Goal: Task Accomplishment & Management: Use online tool/utility

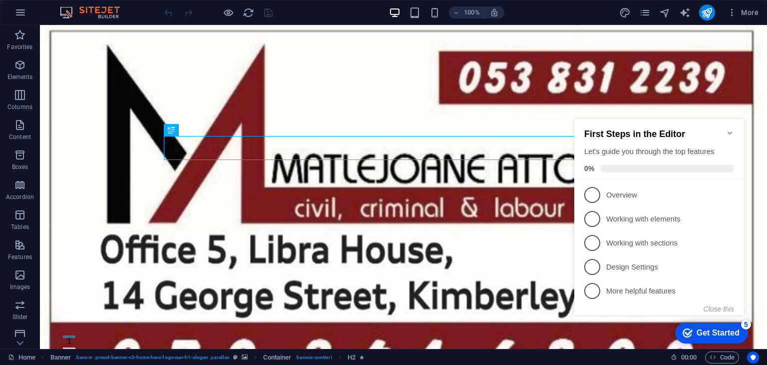
click at [730, 129] on icon "Minimize checklist" at bounding box center [730, 133] width 8 height 8
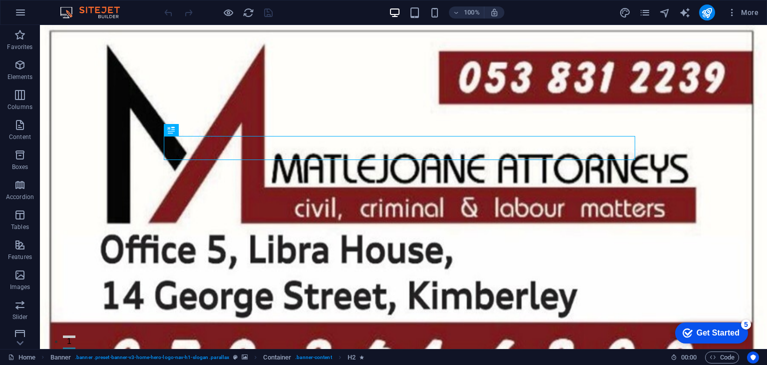
click at [717, 332] on div "Get Started" at bounding box center [718, 332] width 43 height 9
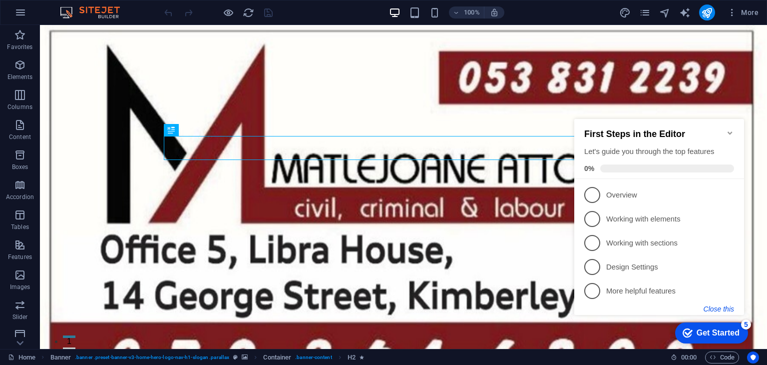
click at [727, 307] on button "Close this" at bounding box center [719, 309] width 30 height 8
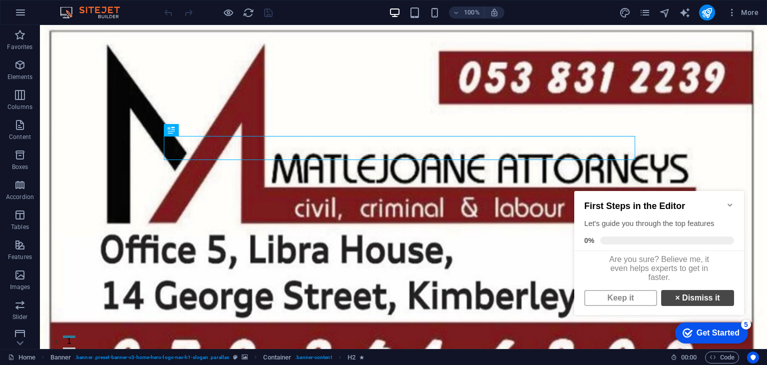
click at [690, 301] on link "× Dismiss it" at bounding box center [698, 298] width 73 height 16
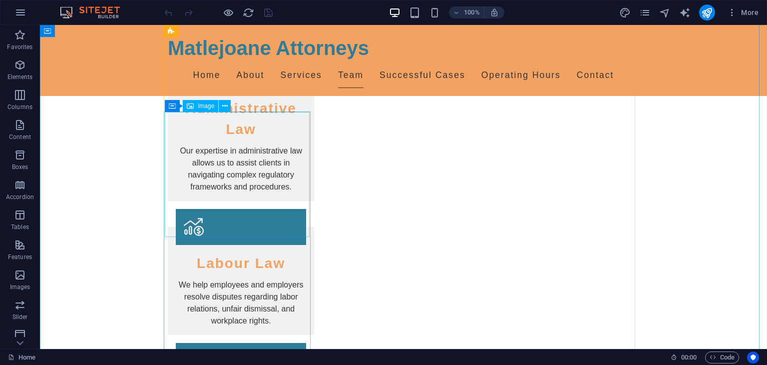
scroll to position [1449, 0]
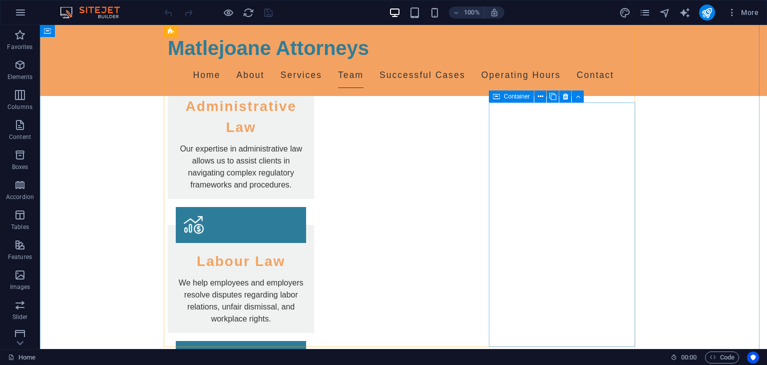
click at [498, 96] on icon at bounding box center [496, 96] width 7 height 12
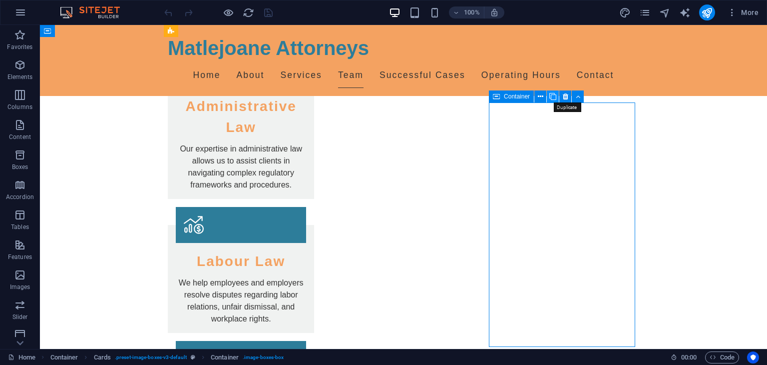
click at [555, 96] on icon at bounding box center [553, 96] width 7 height 10
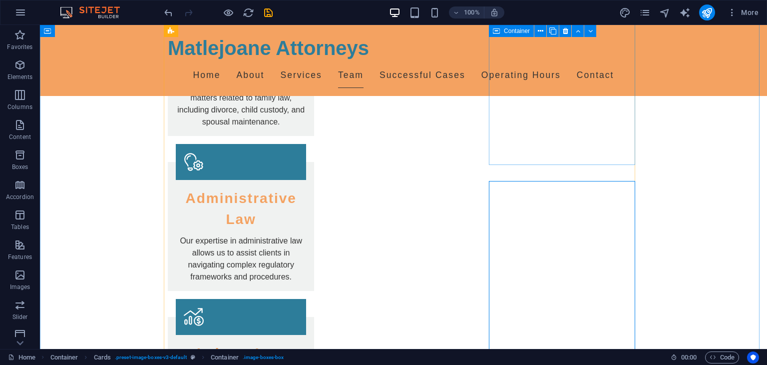
scroll to position [1347, 0]
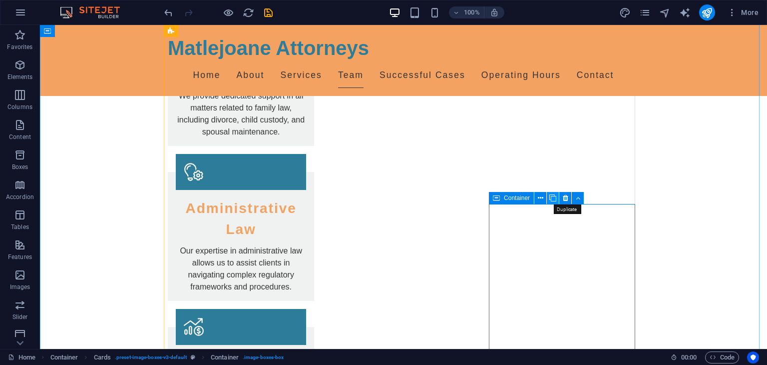
click at [552, 198] on icon at bounding box center [553, 198] width 7 height 10
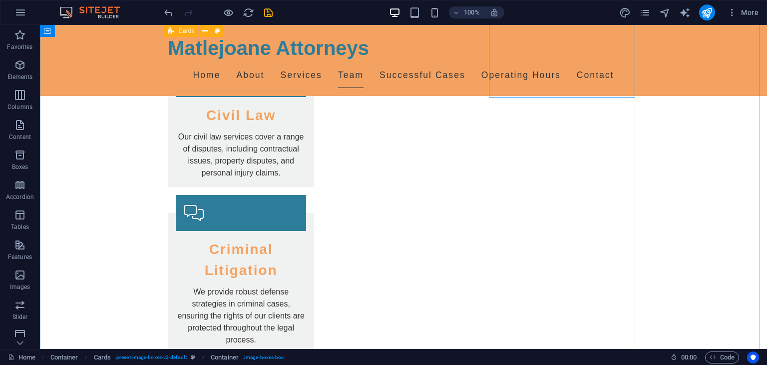
scroll to position [1697, 0]
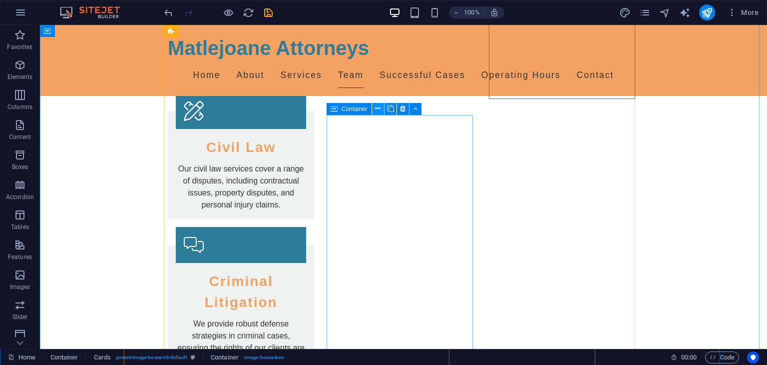
click at [378, 109] on icon at bounding box center [377, 108] width 5 height 10
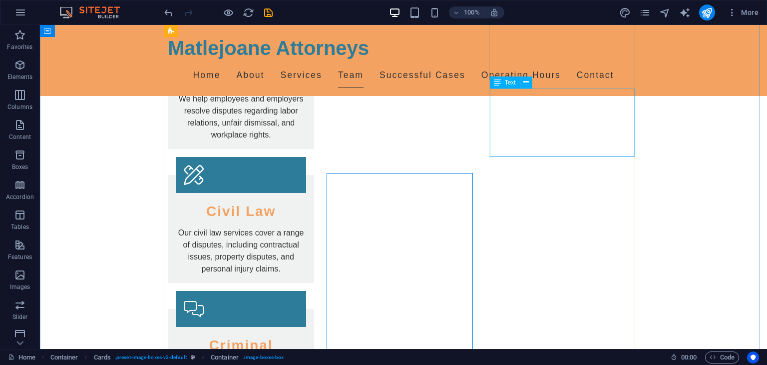
scroll to position [1647, 0]
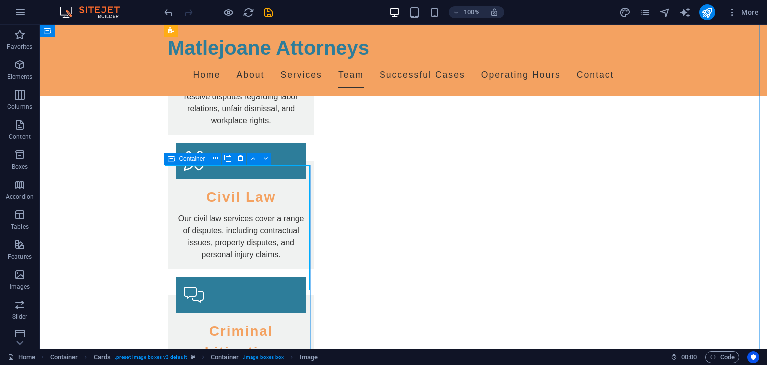
click at [169, 158] on icon at bounding box center [171, 159] width 7 height 12
click at [172, 158] on icon at bounding box center [171, 159] width 7 height 12
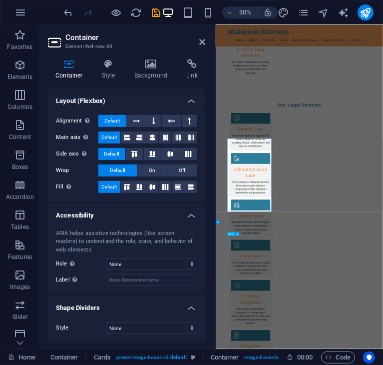
scroll to position [1704, 0]
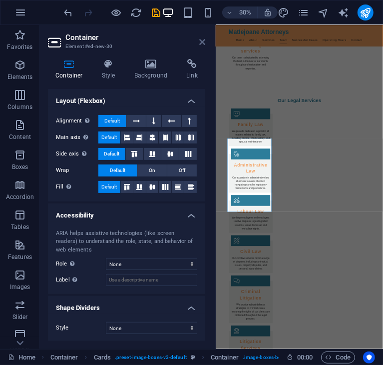
click at [202, 40] on icon at bounding box center [202, 42] width 6 height 8
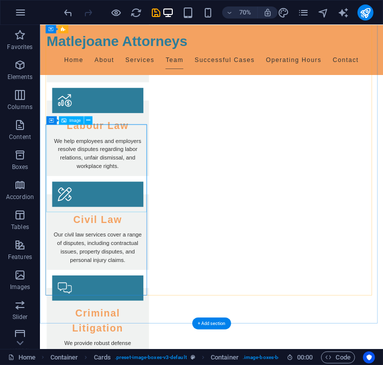
scroll to position [1658, 0]
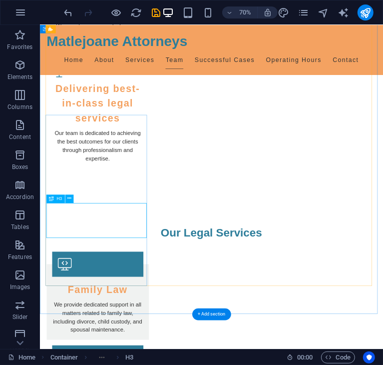
scroll to position [1954, 0]
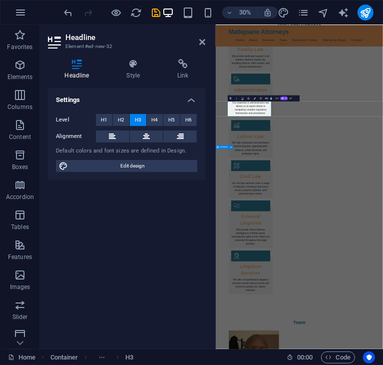
drag, startPoint x: 484, startPoint y: 437, endPoint x: 496, endPoint y: 177, distance: 260.6
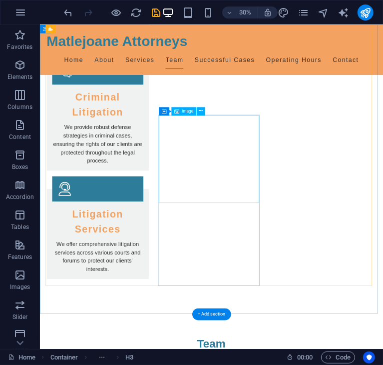
scroll to position [1658, 0]
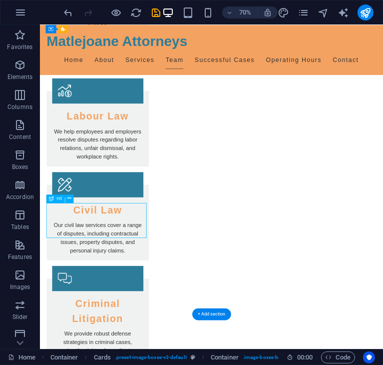
drag, startPoint x: 73, startPoint y: 296, endPoint x: 135, endPoint y: 307, distance: 62.4
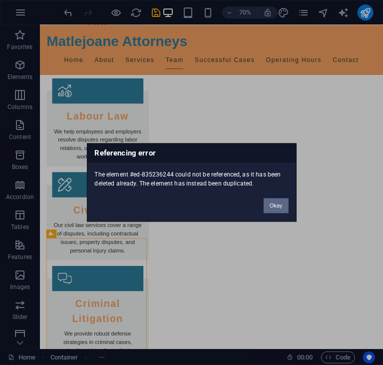
click at [277, 205] on button "Okay" at bounding box center [276, 205] width 25 height 15
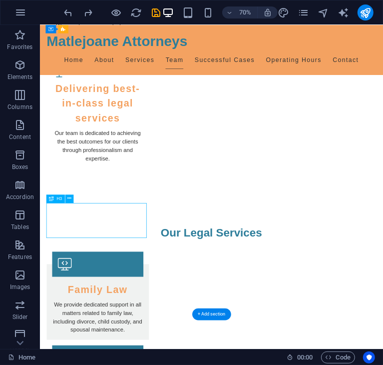
scroll to position [1954, 0]
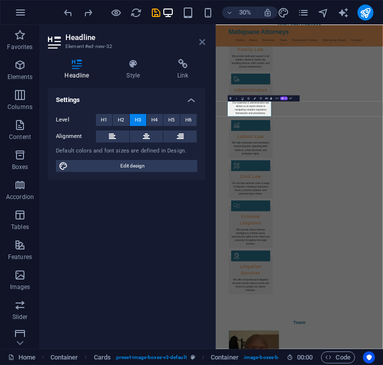
click at [200, 39] on icon at bounding box center [202, 42] width 6 height 8
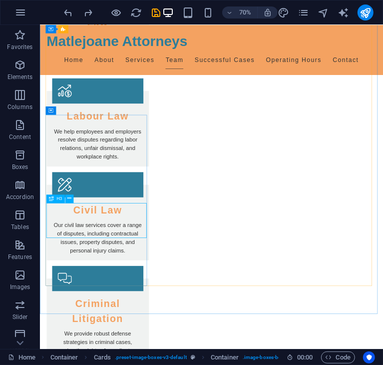
click at [55, 199] on div "H3" at bounding box center [55, 198] width 18 height 8
click at [70, 197] on icon at bounding box center [69, 198] width 4 height 7
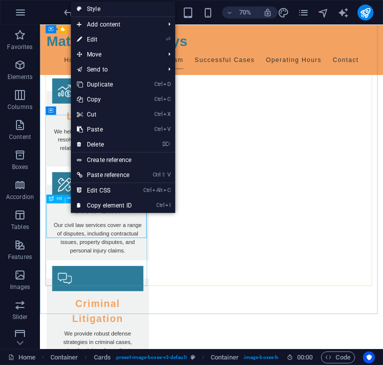
click at [55, 198] on div "H3" at bounding box center [55, 198] width 18 height 8
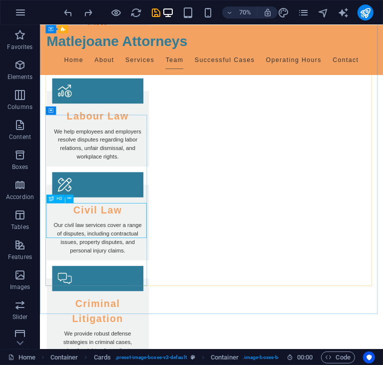
click at [55, 198] on div "H3" at bounding box center [55, 198] width 18 height 8
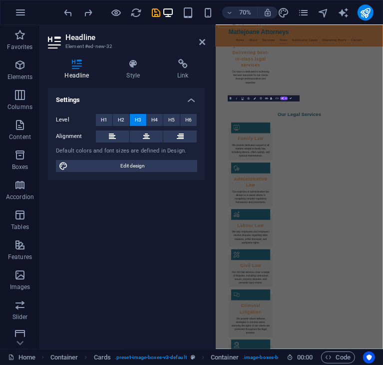
scroll to position [1954, 0]
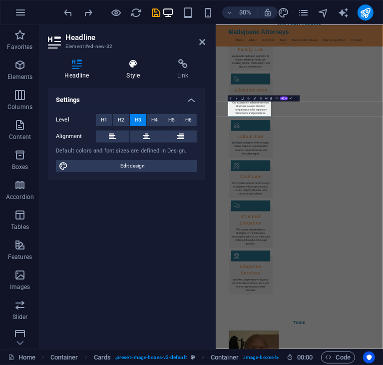
click at [130, 66] on icon at bounding box center [133, 64] width 47 height 10
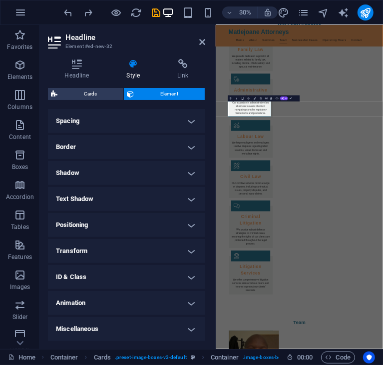
scroll to position [0, 0]
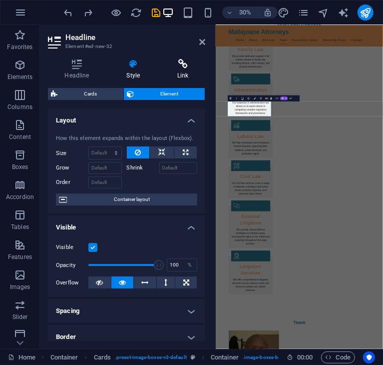
click at [177, 72] on h4 "Link" at bounding box center [183, 69] width 44 height 21
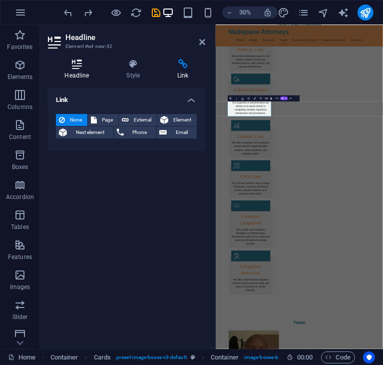
click at [75, 70] on h4 "Headline" at bounding box center [79, 69] width 62 height 21
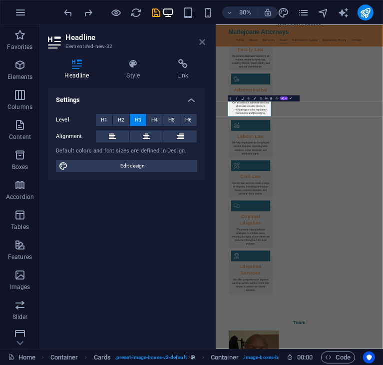
click at [200, 40] on icon at bounding box center [202, 42] width 6 height 8
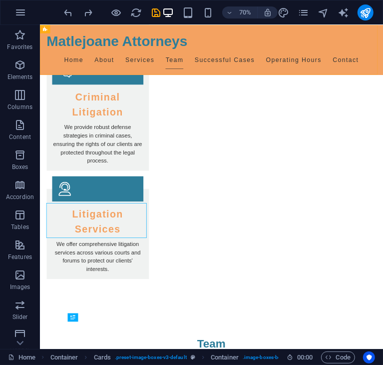
scroll to position [1658, 0]
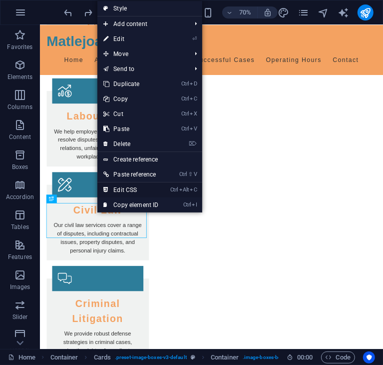
click at [124, 185] on link "Ctrl Alt C Edit CSS" at bounding box center [130, 189] width 67 height 15
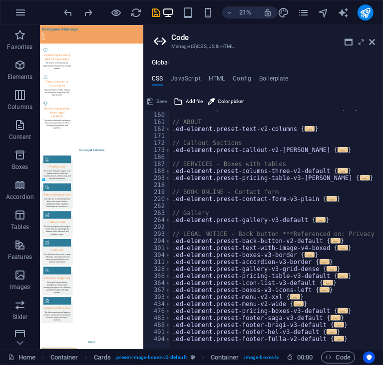
scroll to position [90, 0]
click at [371, 40] on icon at bounding box center [372, 42] width 6 height 8
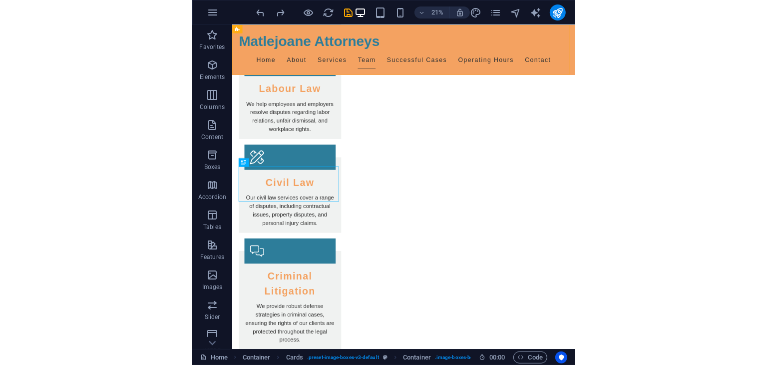
scroll to position [1710, 0]
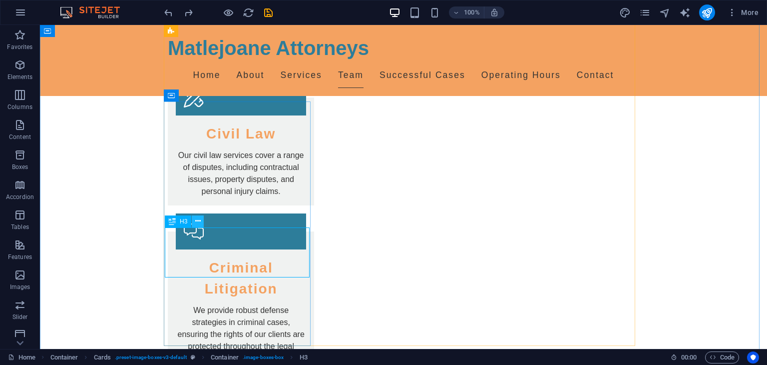
click at [197, 219] on icon at bounding box center [197, 221] width 5 height 10
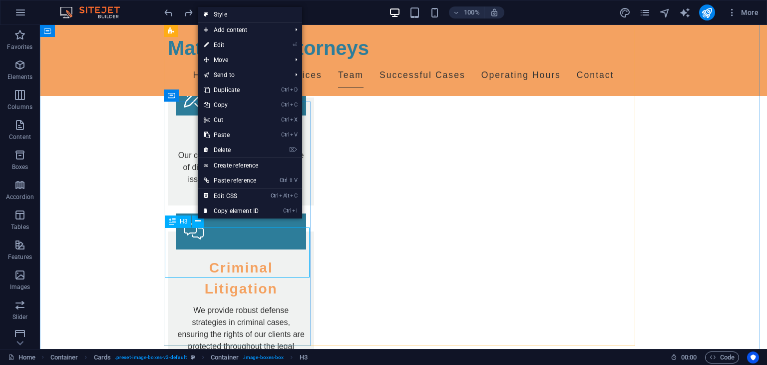
click at [180, 225] on div "H3" at bounding box center [178, 221] width 26 height 12
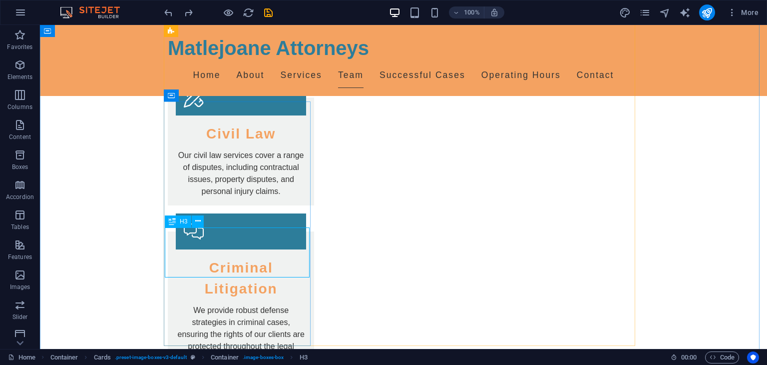
click at [179, 220] on div "H3" at bounding box center [178, 221] width 26 height 12
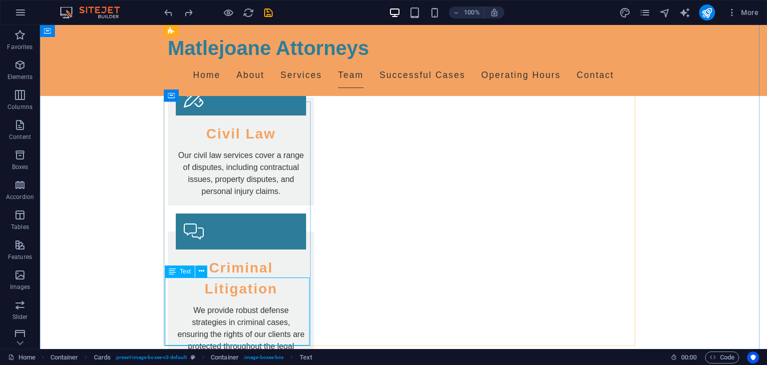
click at [183, 271] on span "Text" at bounding box center [185, 271] width 11 height 6
click at [203, 272] on icon at bounding box center [201, 271] width 5 height 10
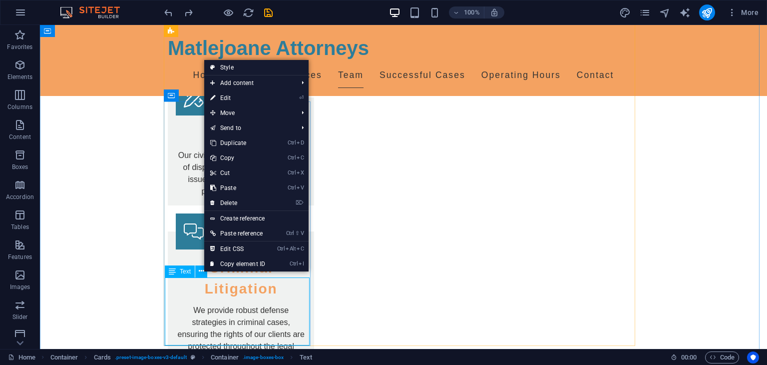
click at [184, 273] on span "Text" at bounding box center [185, 271] width 11 height 6
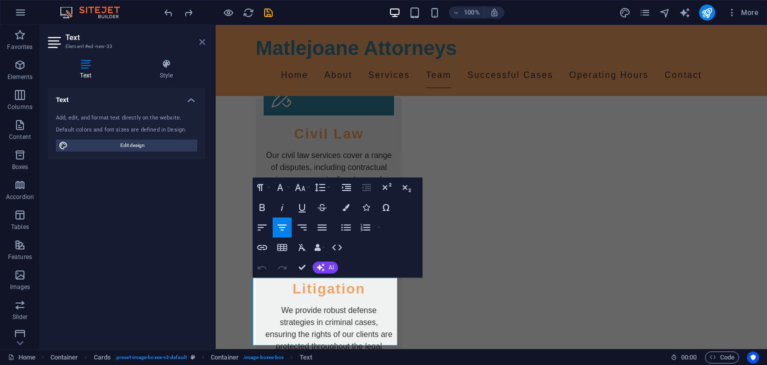
click at [201, 39] on icon at bounding box center [202, 42] width 6 height 8
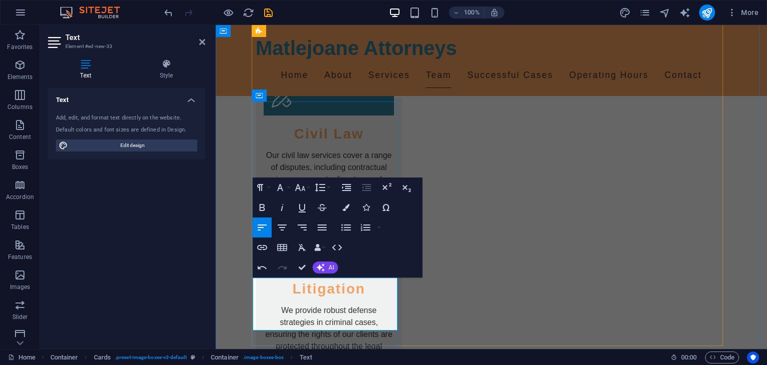
drag, startPoint x: 326, startPoint y: 312, endPoint x: 262, endPoint y: 287, distance: 68.7
drag, startPoint x: 328, startPoint y: 319, endPoint x: 260, endPoint y: 285, distance: 75.8
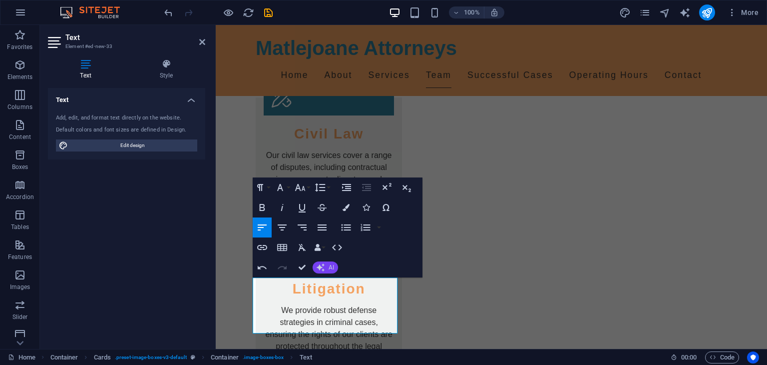
click at [331, 266] on span "AI" at bounding box center [331, 267] width 5 height 6
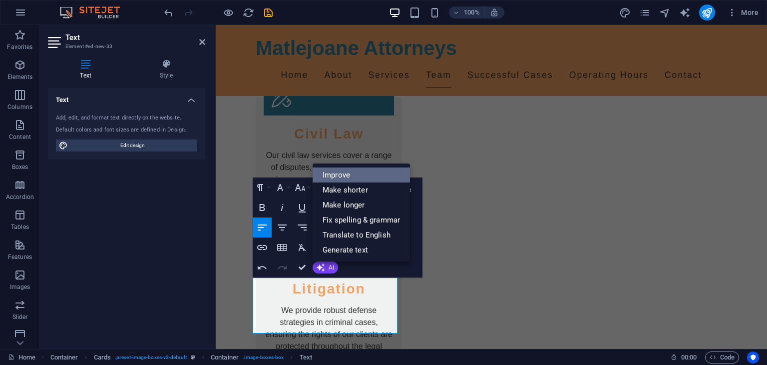
click at [350, 173] on link "Improve" at bounding box center [361, 174] width 97 height 15
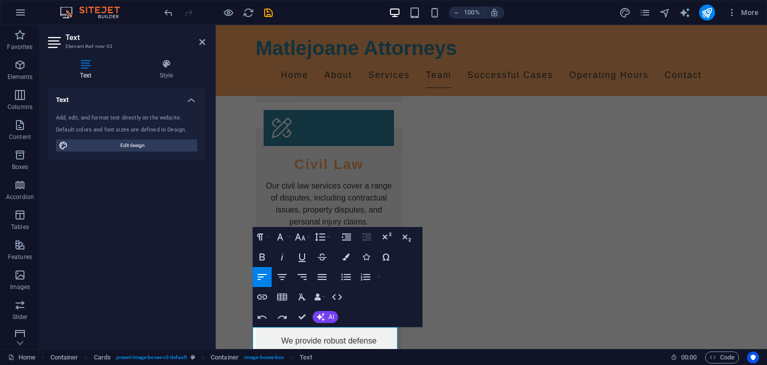
scroll to position [1660, 0]
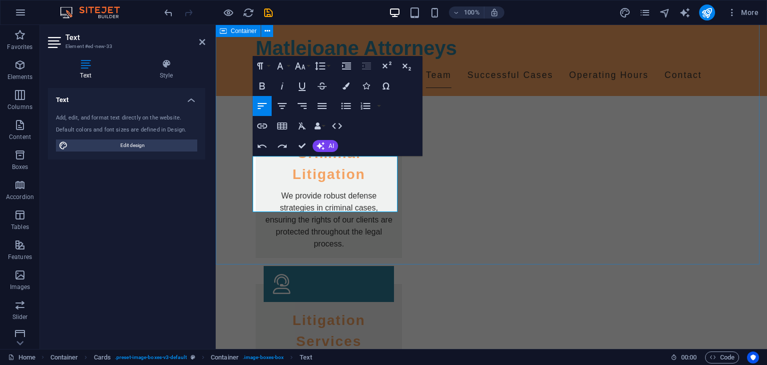
scroll to position [1810, 0]
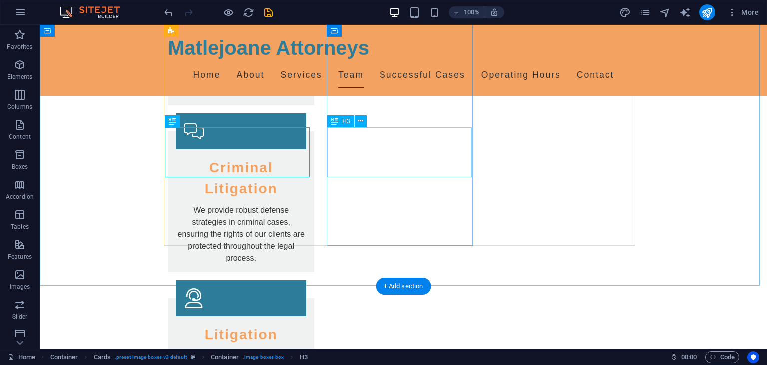
drag, startPoint x: 437, startPoint y: 152, endPoint x: 261, endPoint y: 152, distance: 176.4
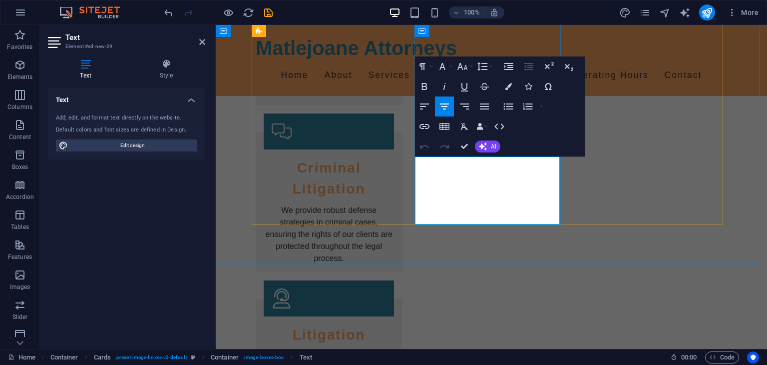
drag, startPoint x: 487, startPoint y: 162, endPoint x: 499, endPoint y: 163, distance: 12.0
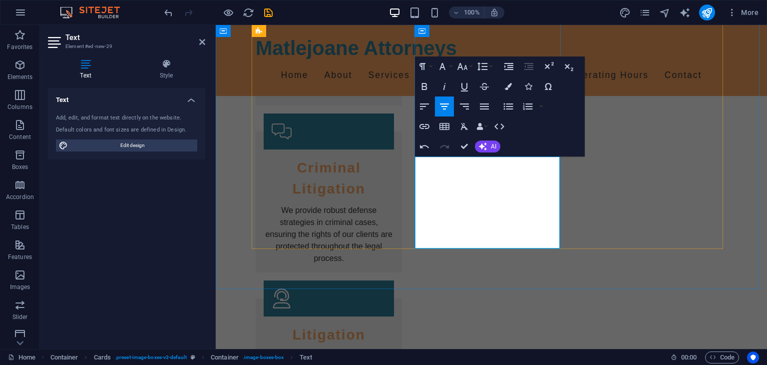
drag, startPoint x: 522, startPoint y: 197, endPoint x: 550, endPoint y: 241, distance: 52.1
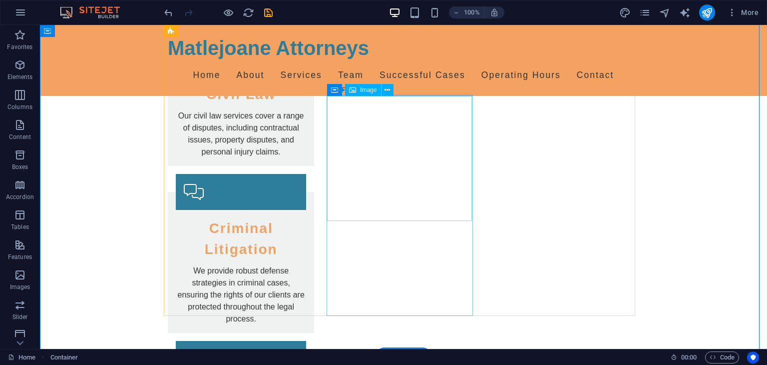
scroll to position [1660, 0]
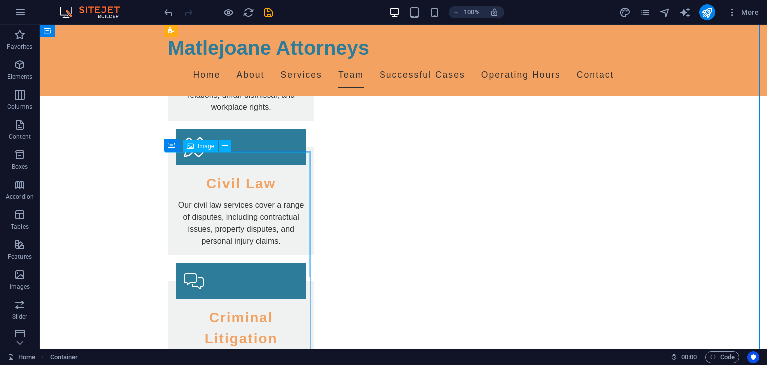
click at [206, 146] on span "Image" at bounding box center [206, 146] width 16 height 6
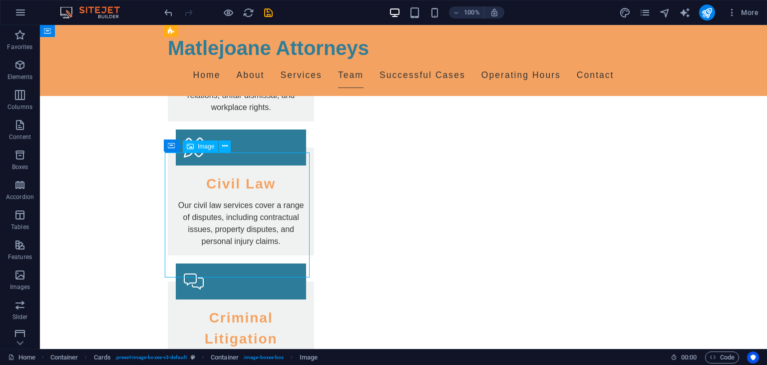
click at [206, 146] on span "Image" at bounding box center [206, 146] width 16 height 6
select select "vw"
select select "px"
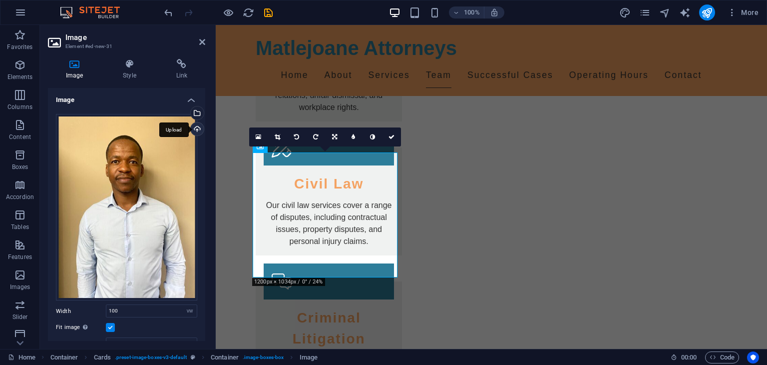
click at [196, 127] on div "Upload" at bounding box center [196, 129] width 15 height 15
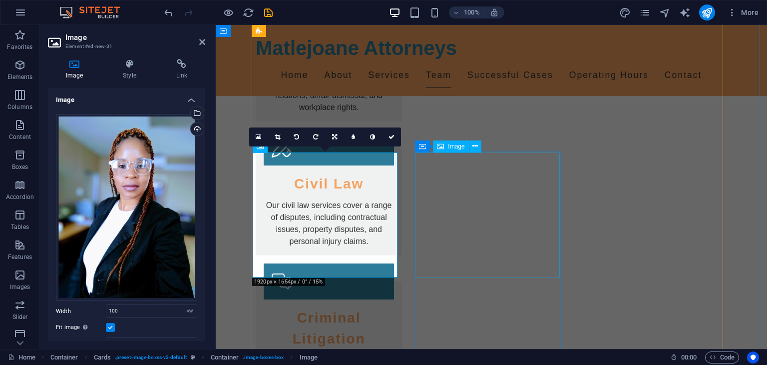
select select "vw"
select select "px"
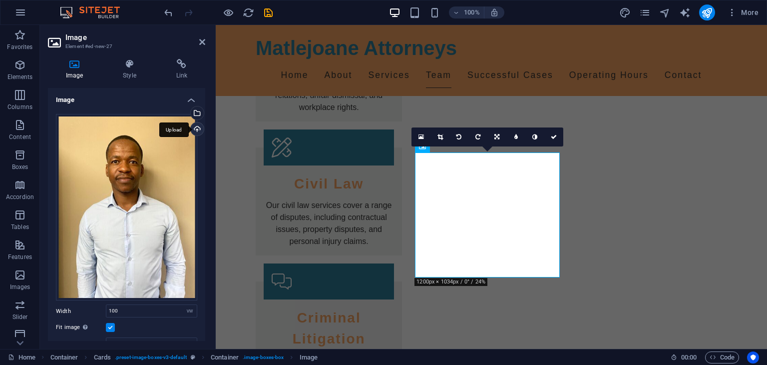
click at [196, 129] on div "Upload" at bounding box center [196, 129] width 15 height 15
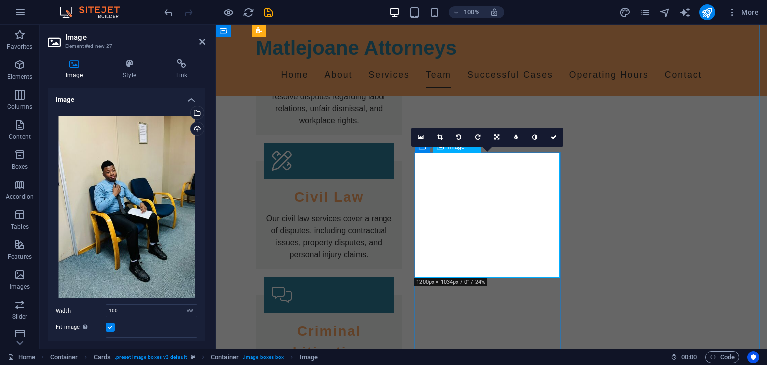
scroll to position [1660, 0]
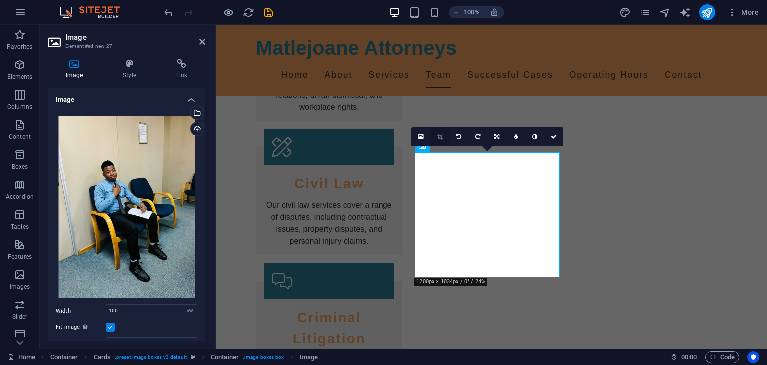
click at [440, 137] on icon at bounding box center [440, 137] width 5 height 6
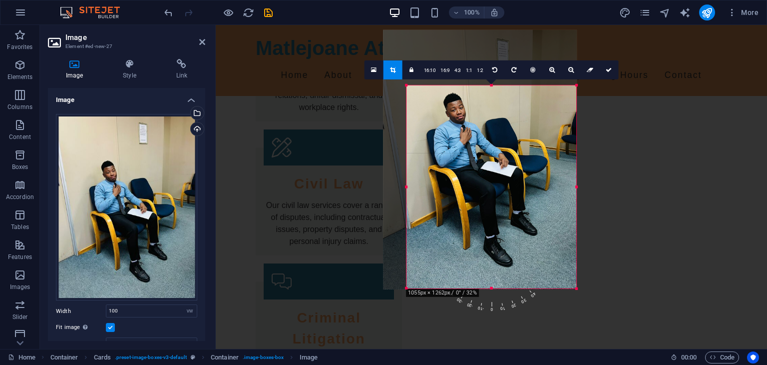
drag, startPoint x: 394, startPoint y: 56, endPoint x: 415, endPoint y: 124, distance: 70.6
click at [418, 112] on div "180 170 160 150 140 130 120 110 100 90 80 70 60 50 40 30 20 10 0 -10 -20 -30 -4…" at bounding box center [492, 186] width 170 height 203
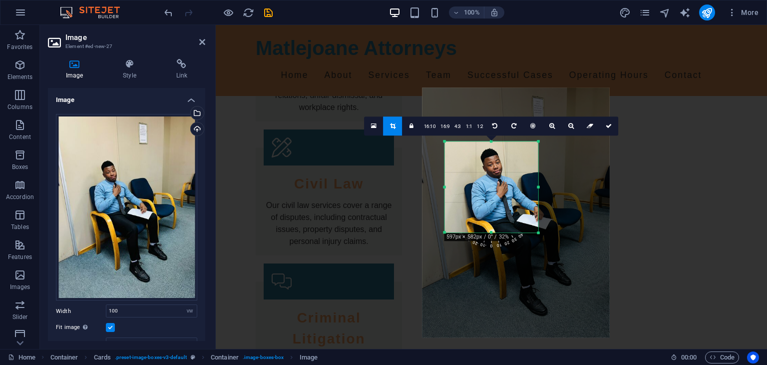
drag, startPoint x: 578, startPoint y: 290, endPoint x: 500, endPoint y: 178, distance: 136.1
click at [500, 178] on div "180 170 160 150 140 130 120 110 100 90 80 70 60 50 40 30 20 10 0 -10 -20 -30 -4…" at bounding box center [491, 186] width 93 height 91
click at [611, 123] on icon at bounding box center [609, 126] width 6 height 6
type input "186"
select select "px"
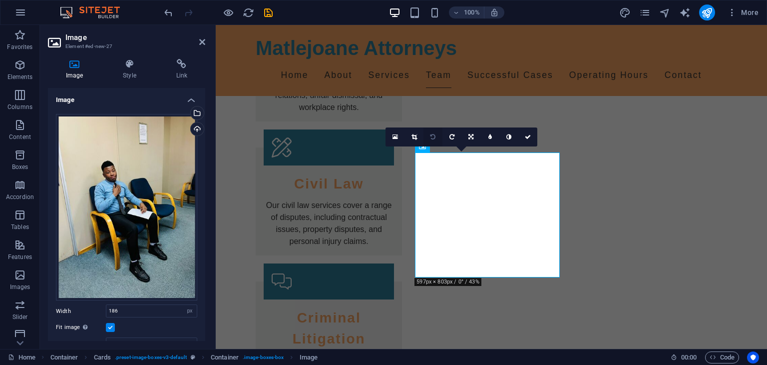
click at [433, 134] on icon at bounding box center [433, 137] width 5 height 6
click at [457, 132] on link at bounding box center [452, 136] width 19 height 19
click at [396, 136] on icon at bounding box center [395, 136] width 5 height 7
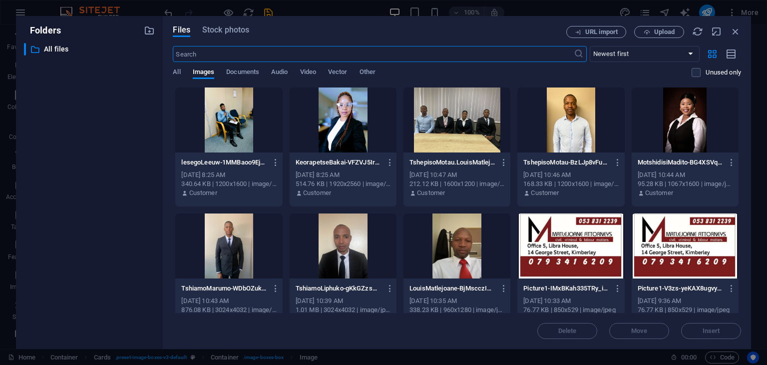
scroll to position [1686, 0]
click at [222, 110] on div at bounding box center [228, 119] width 107 height 65
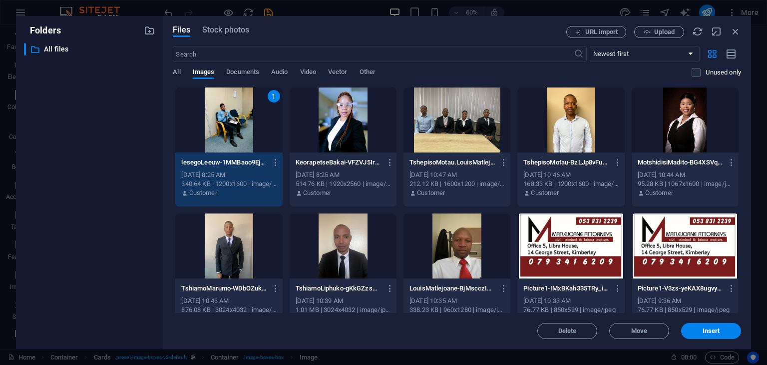
click at [224, 120] on div "1" at bounding box center [228, 119] width 107 height 65
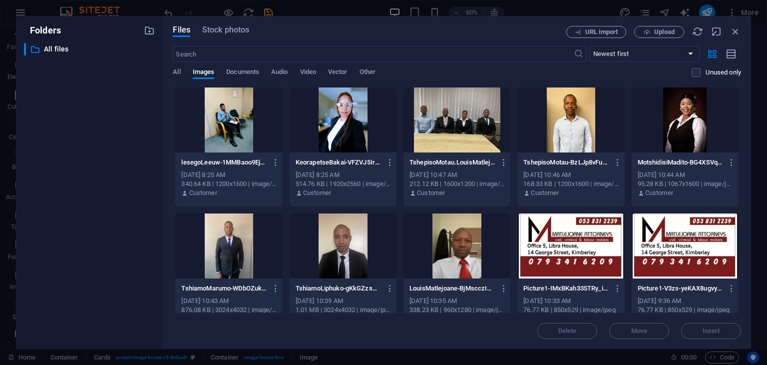
click at [224, 120] on div at bounding box center [228, 119] width 107 height 65
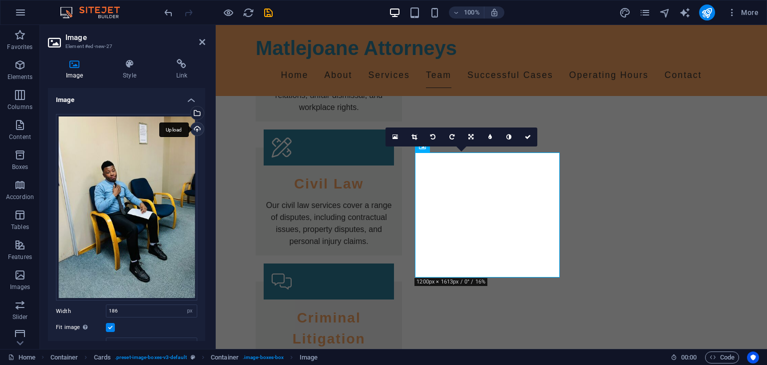
click at [196, 128] on div "Upload" at bounding box center [196, 129] width 15 height 15
click at [414, 134] on icon at bounding box center [414, 137] width 5 height 6
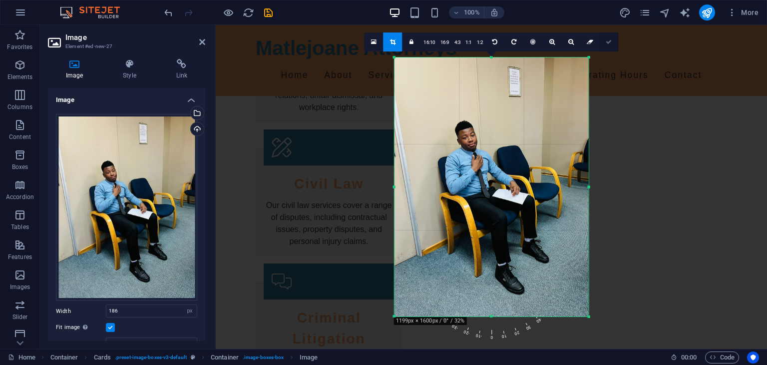
click at [612, 41] on link at bounding box center [609, 41] width 19 height 19
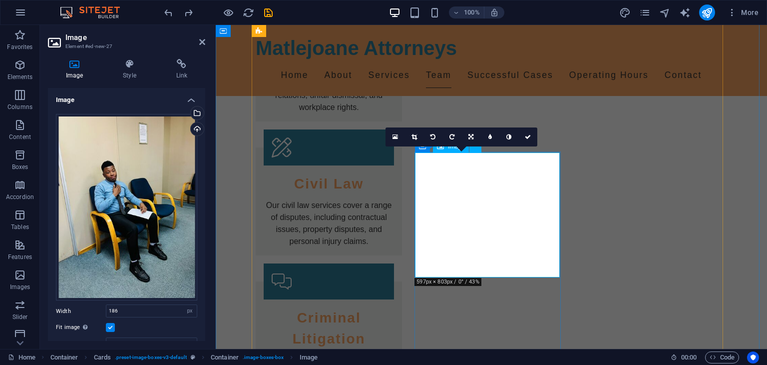
type input "100"
select select "vw"
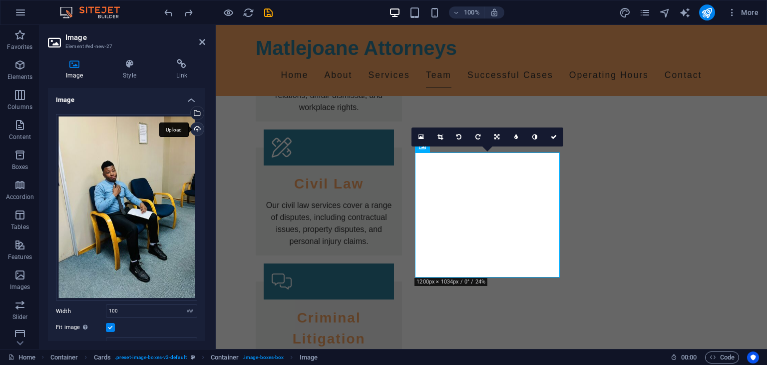
click at [197, 129] on div "Upload" at bounding box center [196, 129] width 15 height 15
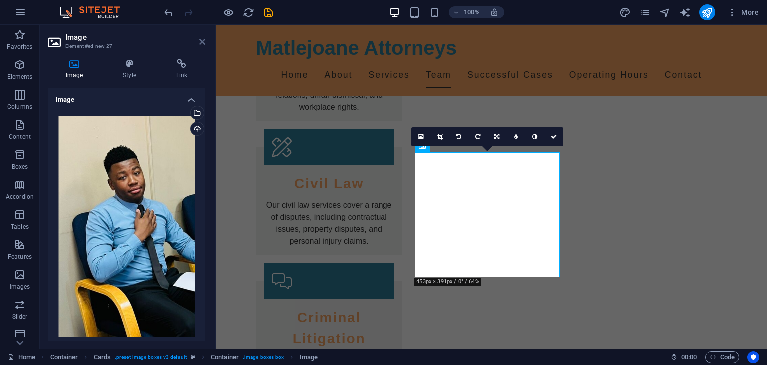
click at [202, 40] on icon at bounding box center [202, 42] width 6 height 8
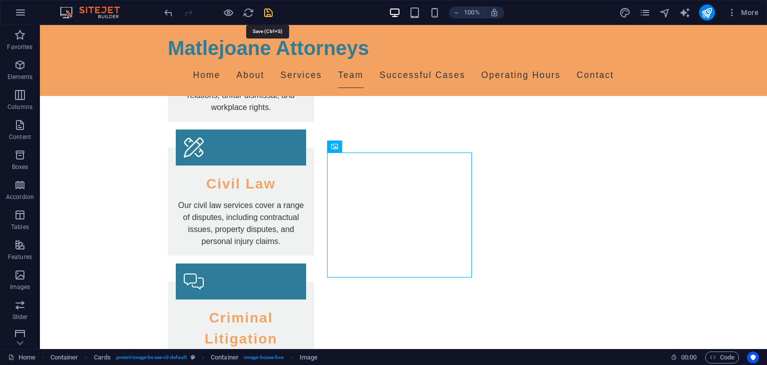
click at [271, 9] on icon "save" at bounding box center [268, 12] width 11 height 11
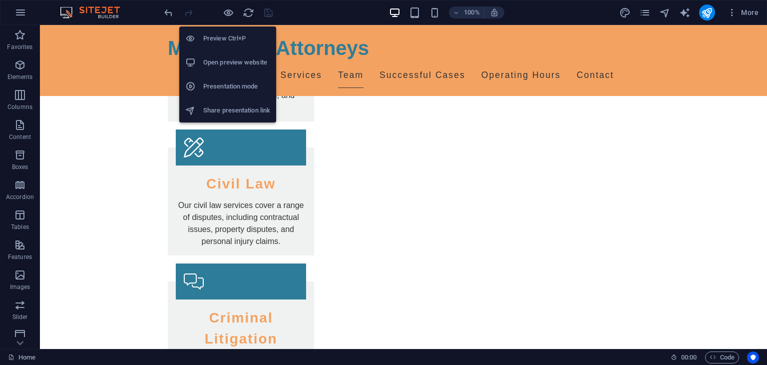
click at [244, 64] on h6 "Open preview website" at bounding box center [236, 62] width 67 height 12
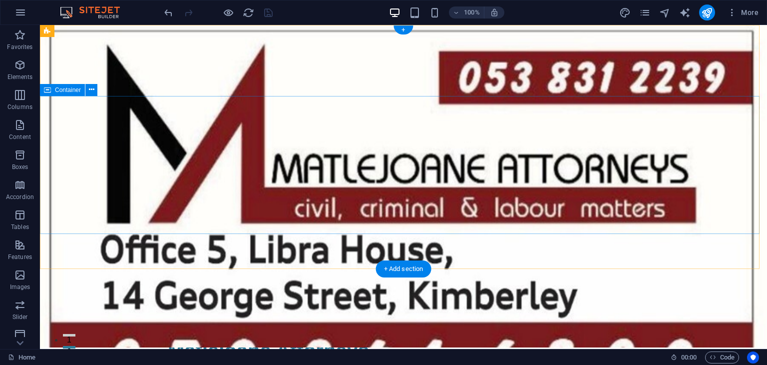
scroll to position [0, 0]
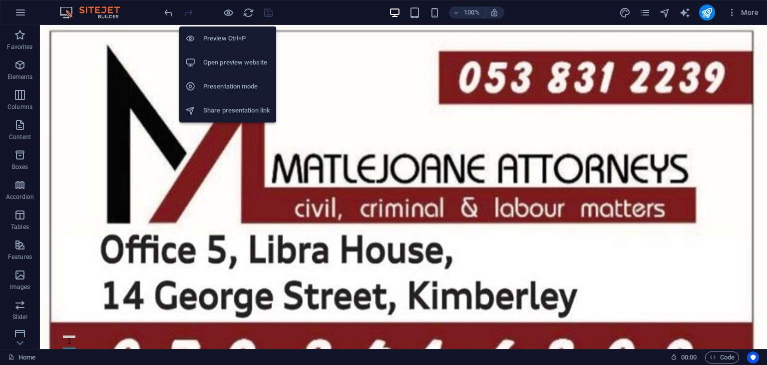
click at [234, 40] on h6 "Preview Ctrl+P" at bounding box center [236, 38] width 67 height 12
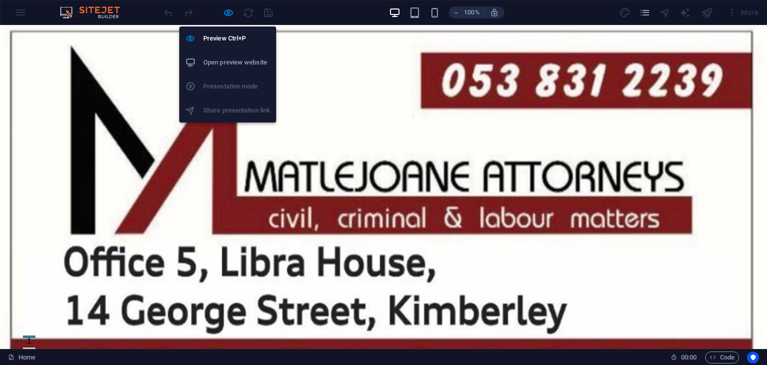
click at [240, 86] on ul "Preview Ctrl+P Open preview website Presentation mode Share presentation link" at bounding box center [227, 74] width 97 height 96
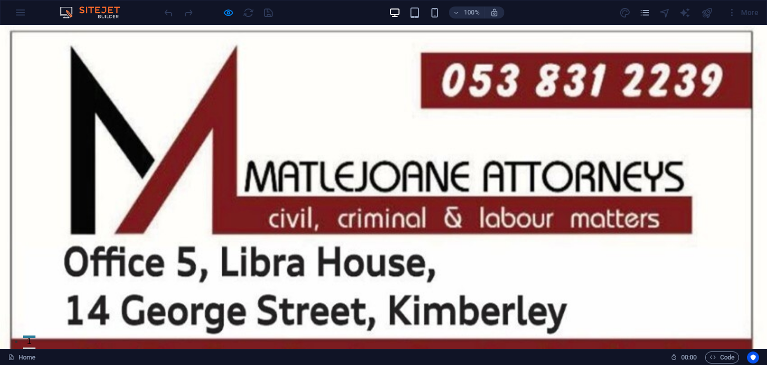
click at [285, 10] on div "100% More" at bounding box center [462, 12] width 601 height 16
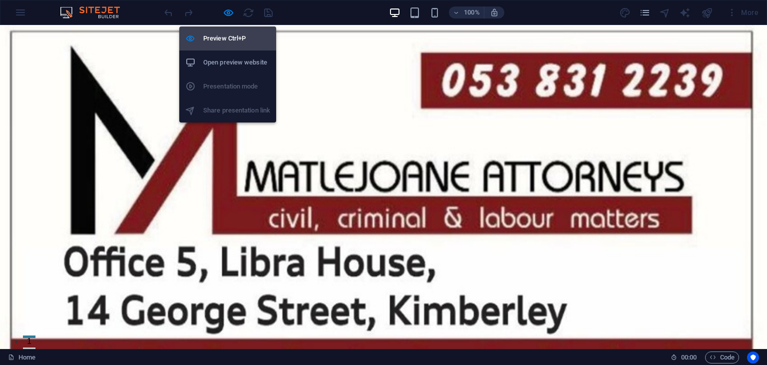
click at [226, 32] on h6 "Preview Ctrl+P" at bounding box center [236, 38] width 67 height 12
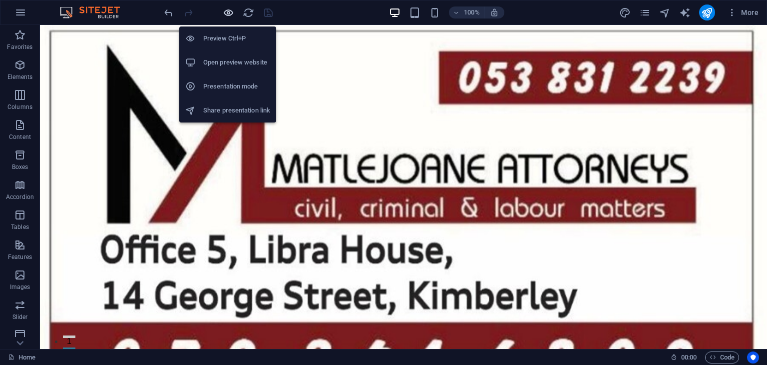
click at [231, 8] on icon "button" at bounding box center [228, 12] width 11 height 11
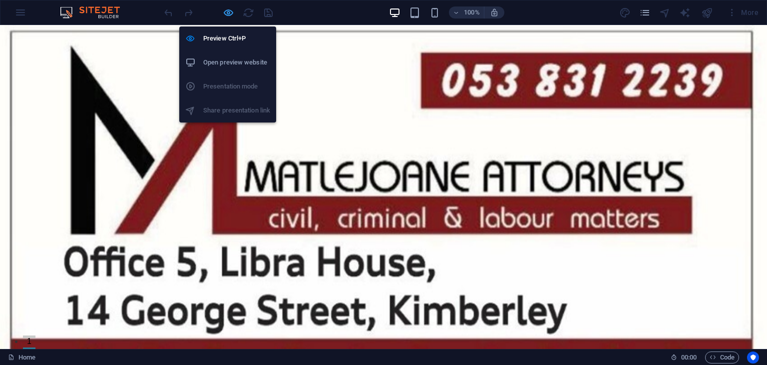
click at [229, 10] on icon "button" at bounding box center [228, 12] width 11 height 11
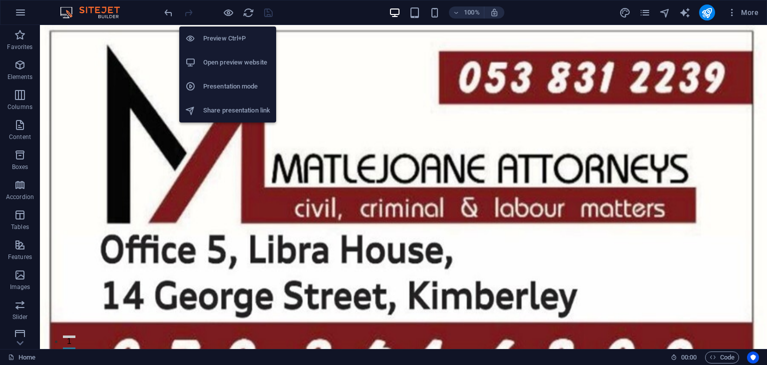
click at [228, 62] on h6 "Open preview website" at bounding box center [236, 62] width 67 height 12
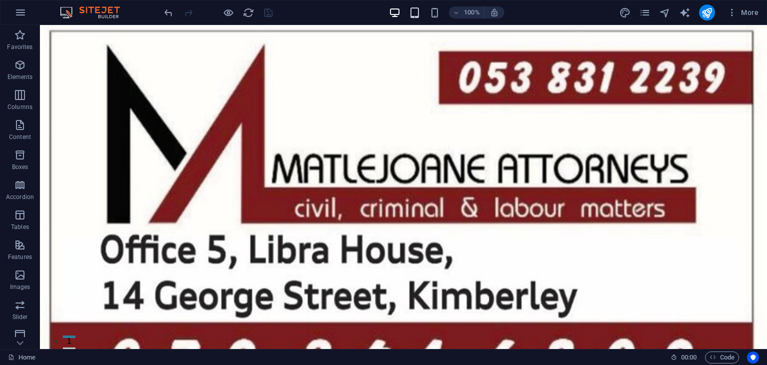
click at [418, 7] on icon "button" at bounding box center [414, 12] width 11 height 11
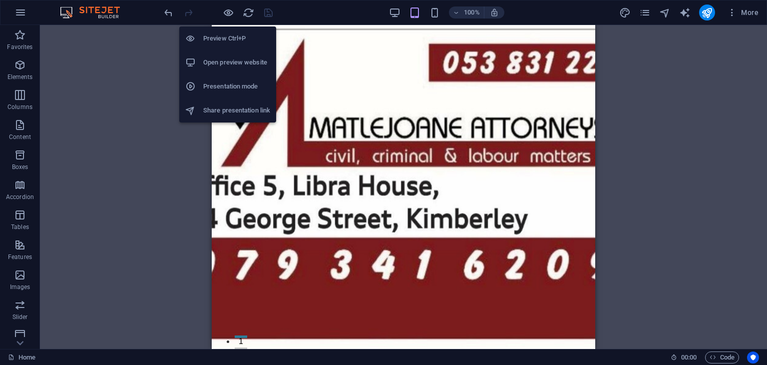
click at [230, 84] on h6 "Presentation mode" at bounding box center [236, 86] width 67 height 12
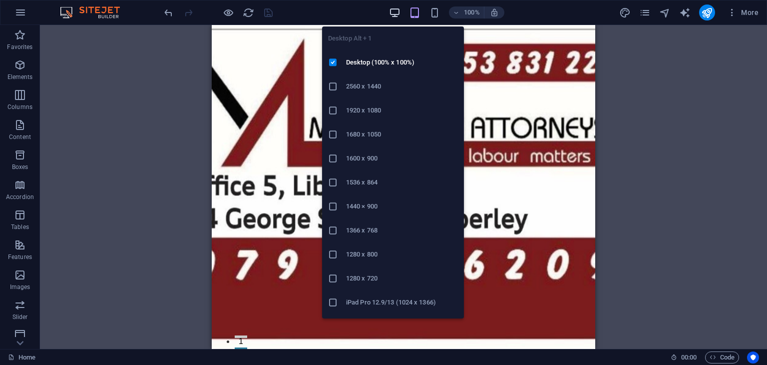
click at [389, 12] on icon "button" at bounding box center [394, 12] width 11 height 11
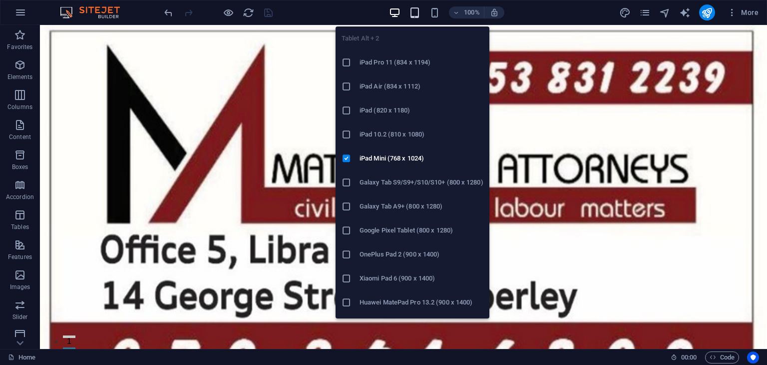
click at [412, 12] on icon "button" at bounding box center [414, 12] width 11 height 11
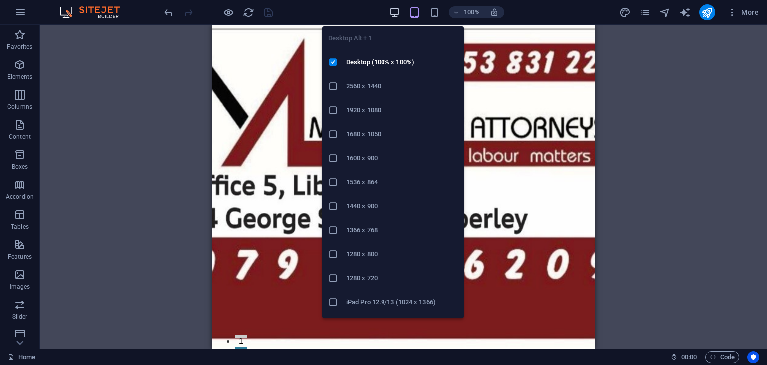
click at [397, 11] on icon "button" at bounding box center [394, 12] width 11 height 11
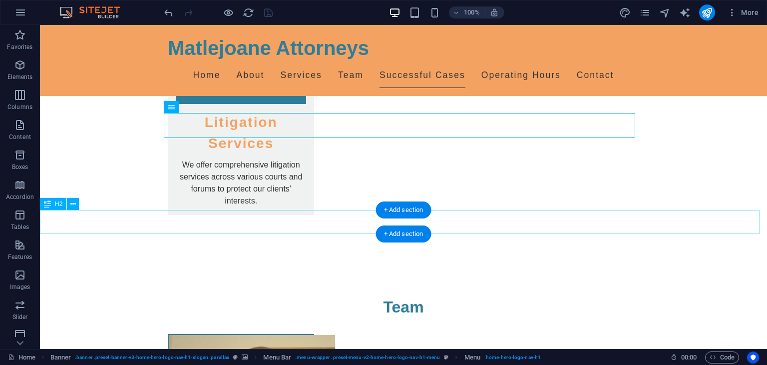
scroll to position [2007, 0]
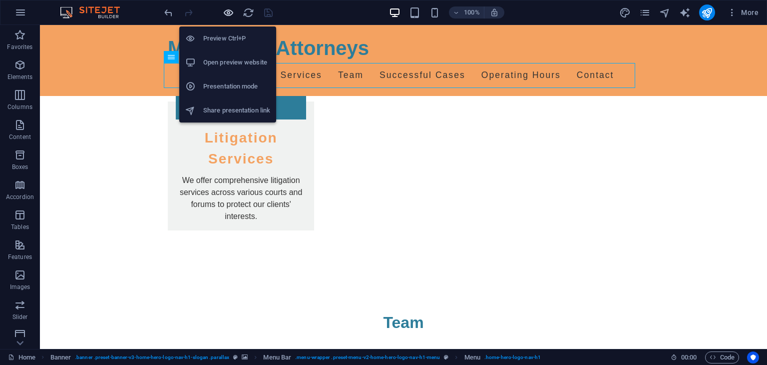
click at [230, 13] on icon "button" at bounding box center [228, 12] width 11 height 11
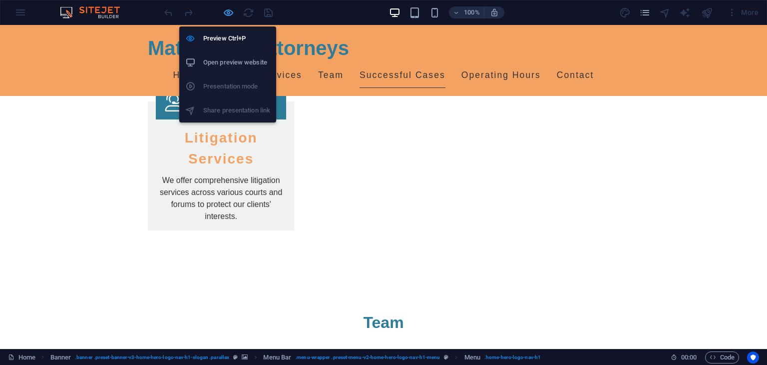
drag, startPoint x: 230, startPoint y: 10, endPoint x: 226, endPoint y: 26, distance: 15.9
click at [230, 11] on icon "button" at bounding box center [228, 12] width 11 height 11
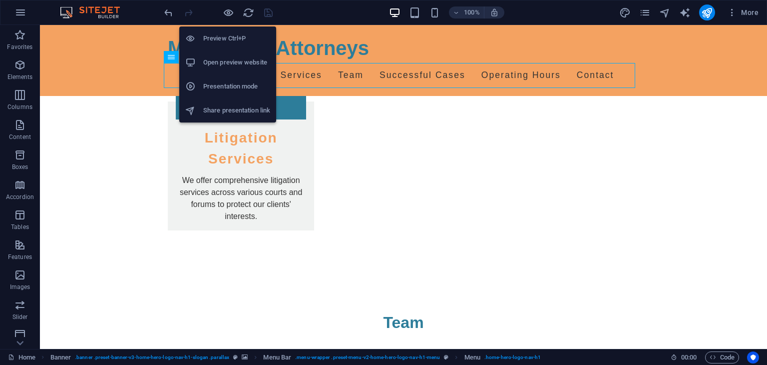
click at [235, 85] on h6 "Presentation mode" at bounding box center [236, 86] width 67 height 12
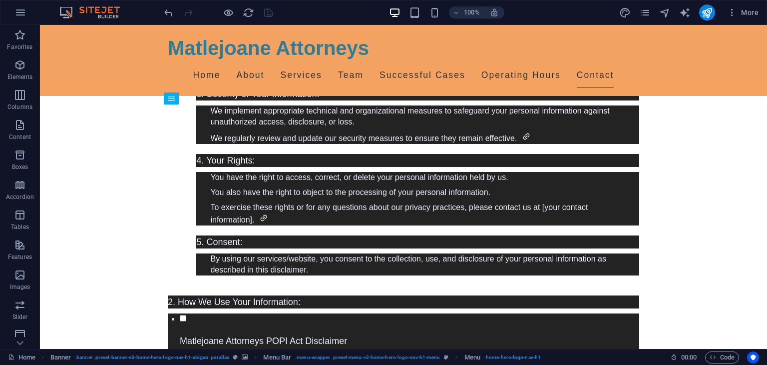
scroll to position [4761, 0]
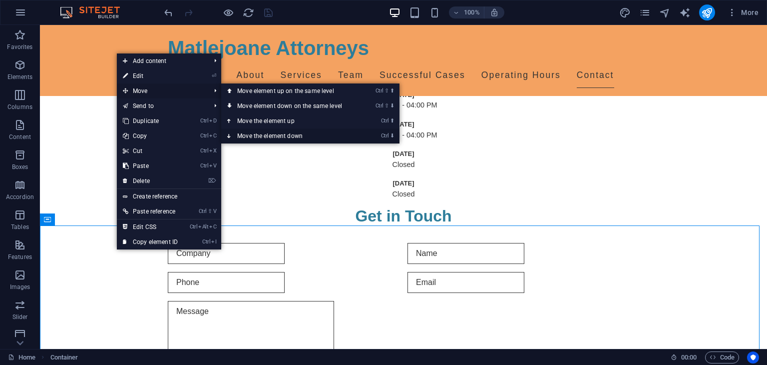
click at [274, 136] on link "Ctrl ⬇ Move the element down" at bounding box center [291, 135] width 141 height 15
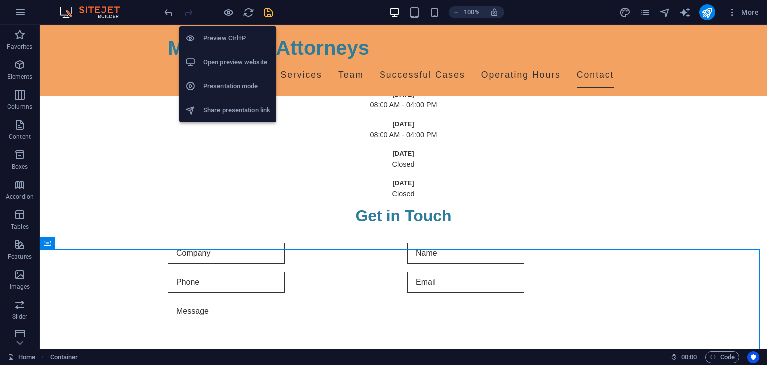
click at [241, 83] on h6 "Presentation mode" at bounding box center [236, 86] width 67 height 12
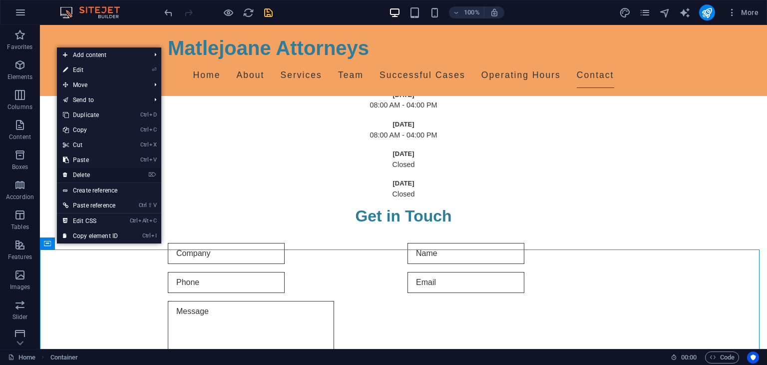
click at [90, 175] on link "⌦ Delete" at bounding box center [90, 174] width 67 height 15
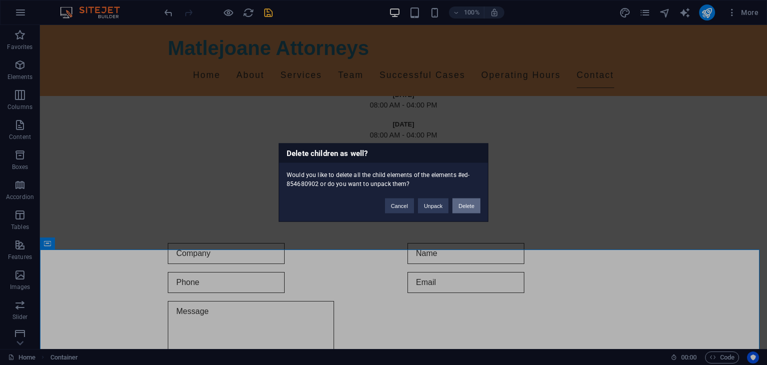
drag, startPoint x: 476, startPoint y: 203, endPoint x: 436, endPoint y: 178, distance: 47.6
click at [476, 203] on button "Delete" at bounding box center [467, 205] width 28 height 15
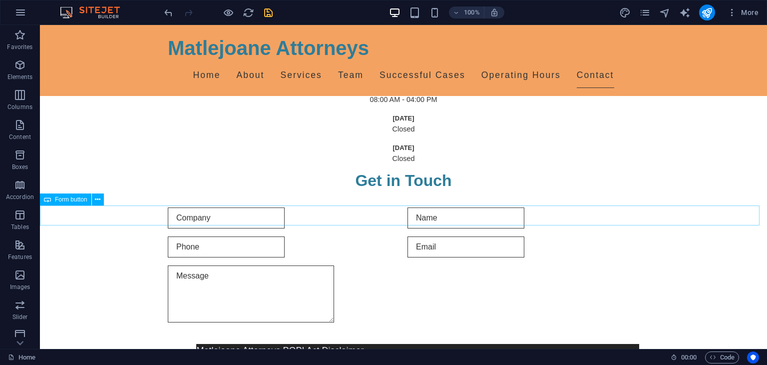
scroll to position [4811, 0]
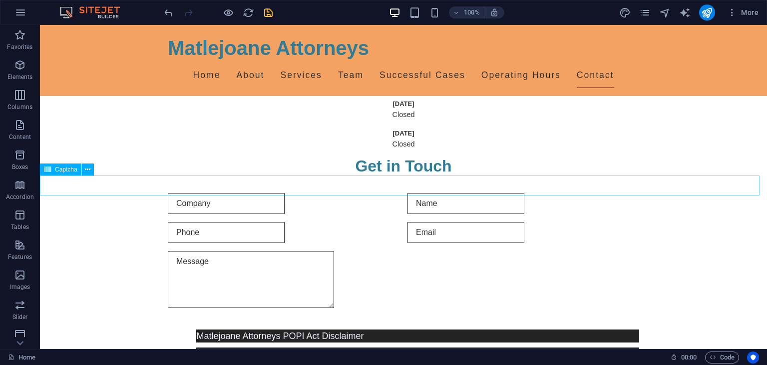
click at [66, 170] on span "Captcha" at bounding box center [66, 169] width 22 height 6
click at [67, 170] on span "Captcha" at bounding box center [66, 169] width 22 height 6
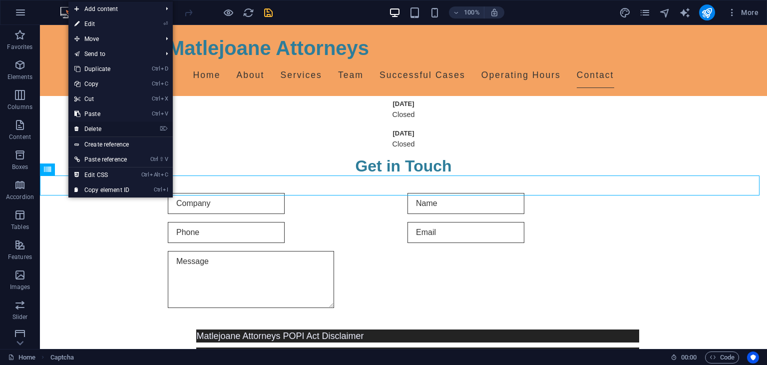
click at [112, 126] on link "⌦ Delete" at bounding box center [101, 128] width 67 height 15
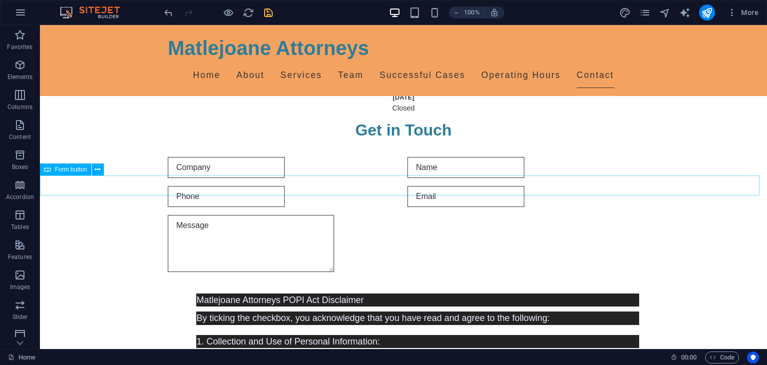
scroll to position [4875, 0]
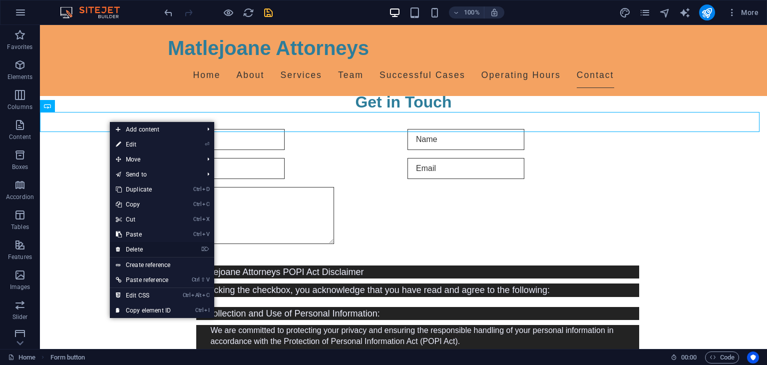
click at [154, 248] on link "⌦ Delete" at bounding box center [143, 249] width 67 height 15
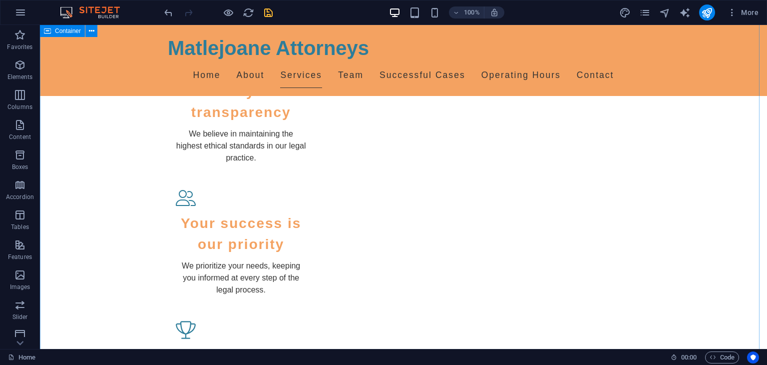
scroll to position [757, 0]
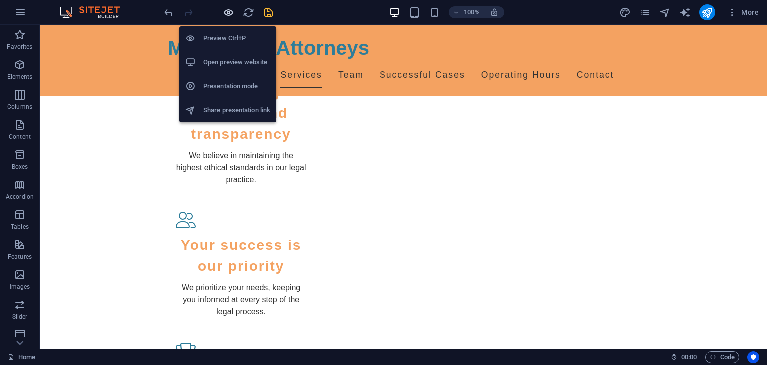
click at [227, 7] on icon "button" at bounding box center [228, 12] width 11 height 11
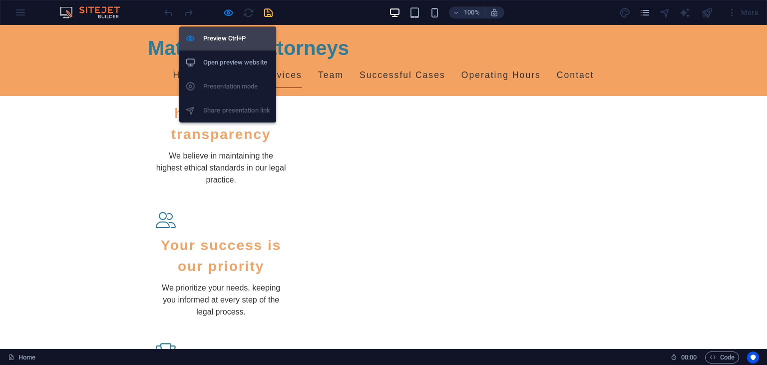
click at [226, 38] on h6 "Preview Ctrl+P" at bounding box center [236, 38] width 67 height 12
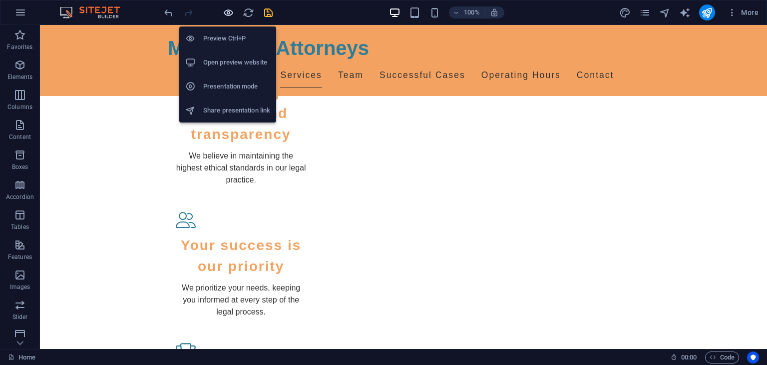
click at [230, 10] on icon "button" at bounding box center [228, 12] width 11 height 11
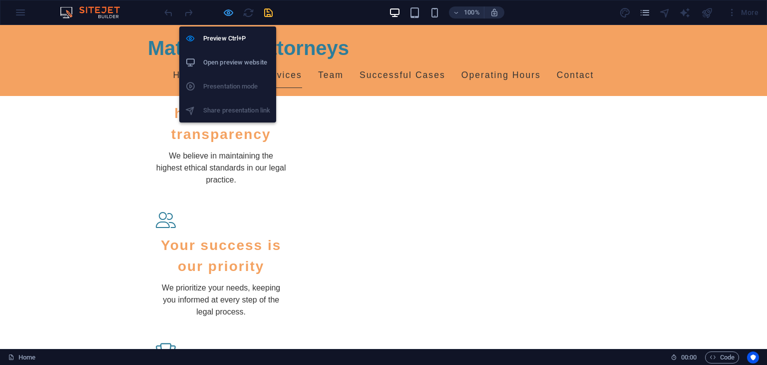
click at [230, 7] on icon "button" at bounding box center [228, 12] width 11 height 11
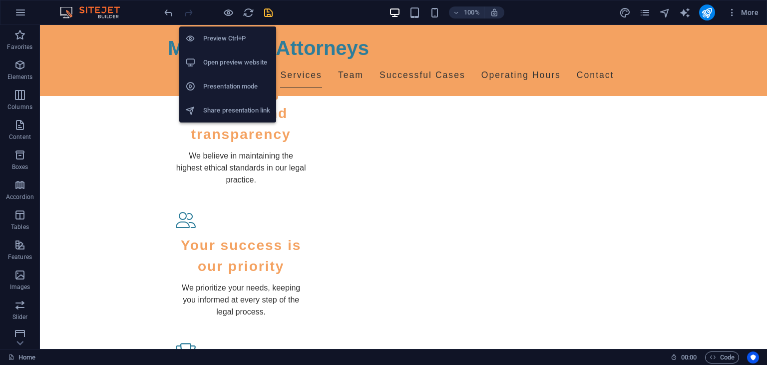
click at [232, 82] on h6 "Presentation mode" at bounding box center [236, 86] width 67 height 12
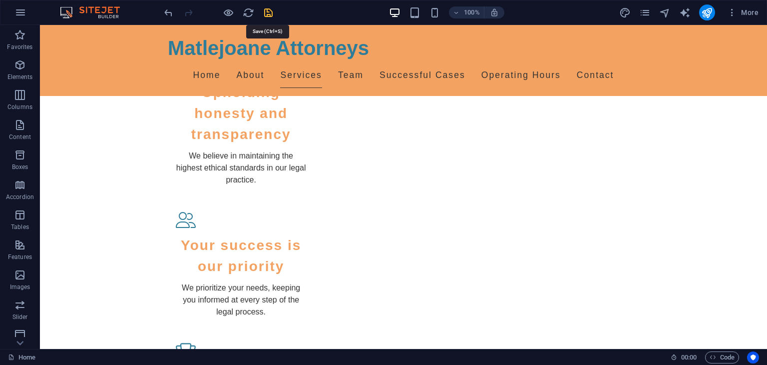
click at [272, 10] on icon "save" at bounding box center [268, 12] width 11 height 11
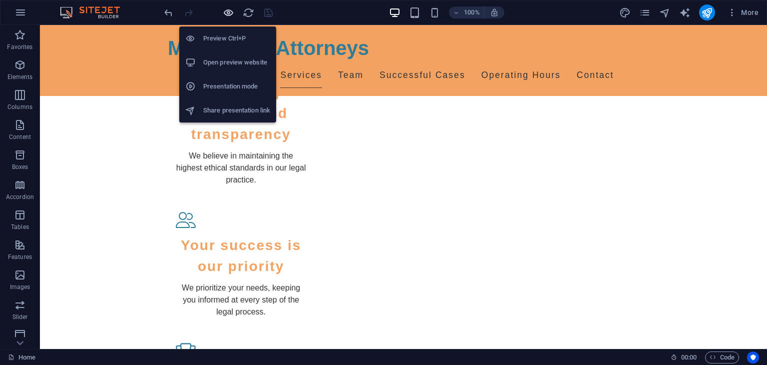
click at [227, 10] on icon "button" at bounding box center [228, 12] width 11 height 11
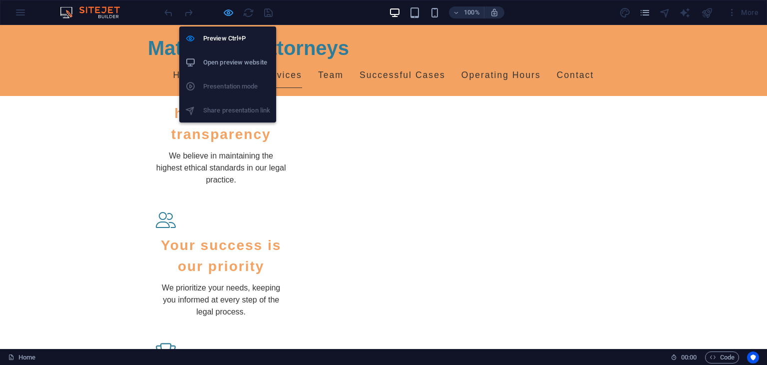
click at [229, 11] on icon "button" at bounding box center [228, 12] width 11 height 11
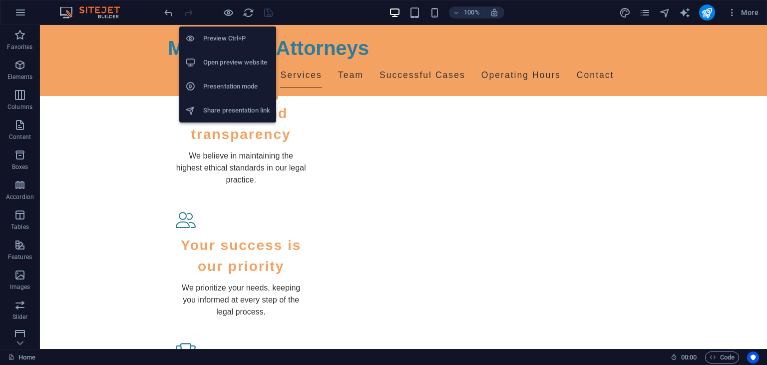
click at [253, 89] on h6 "Presentation mode" at bounding box center [236, 86] width 67 height 12
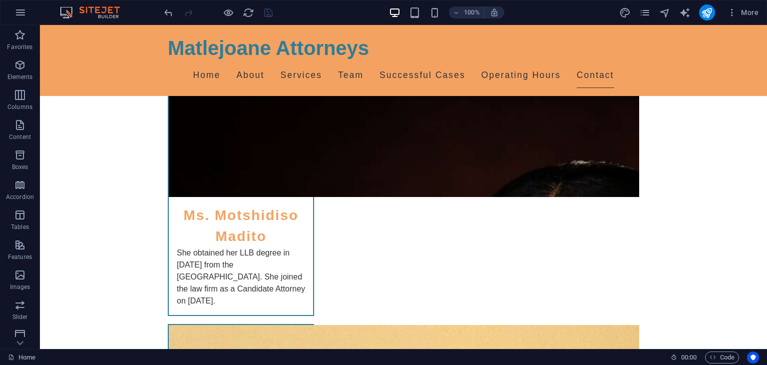
scroll to position [4891, 0]
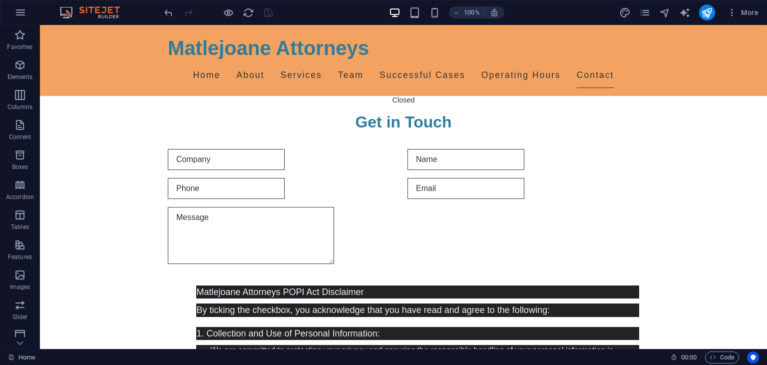
drag, startPoint x: 767, startPoint y: 82, endPoint x: 803, endPoint y: 387, distance: 307.0
click at [226, 165] on button at bounding box center [222, 166] width 12 height 12
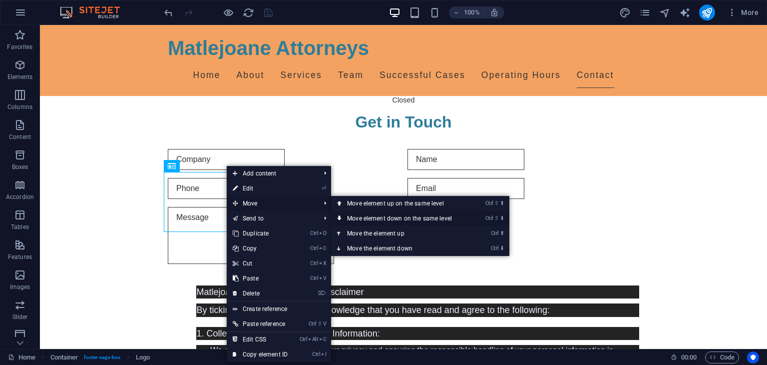
click at [413, 218] on link "Ctrl ⇧ ⬇ Move element down on the same level" at bounding box center [401, 218] width 141 height 15
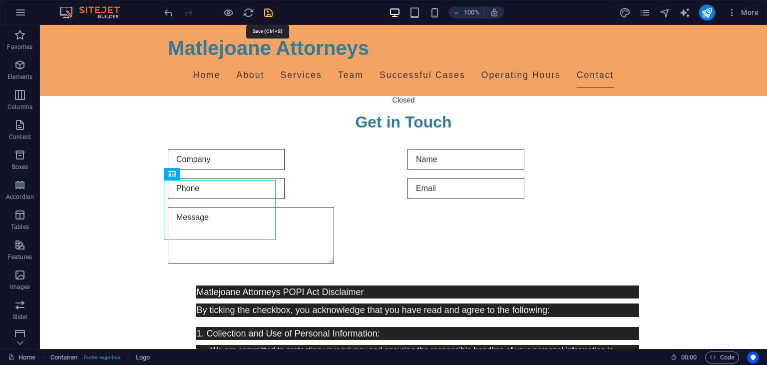
click at [272, 10] on icon "save" at bounding box center [268, 12] width 11 height 11
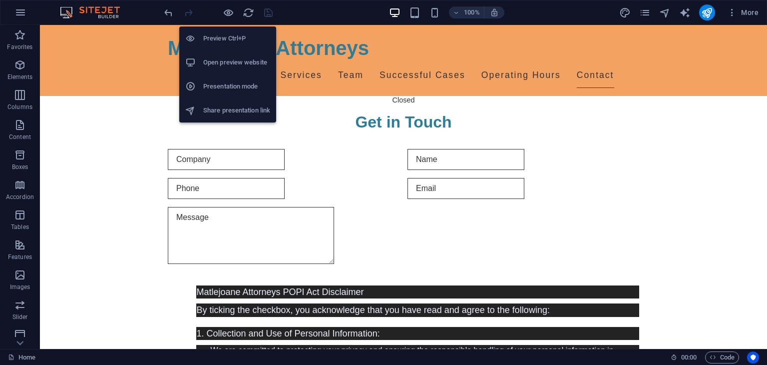
click at [229, 82] on h6 "Presentation mode" at bounding box center [236, 86] width 67 height 12
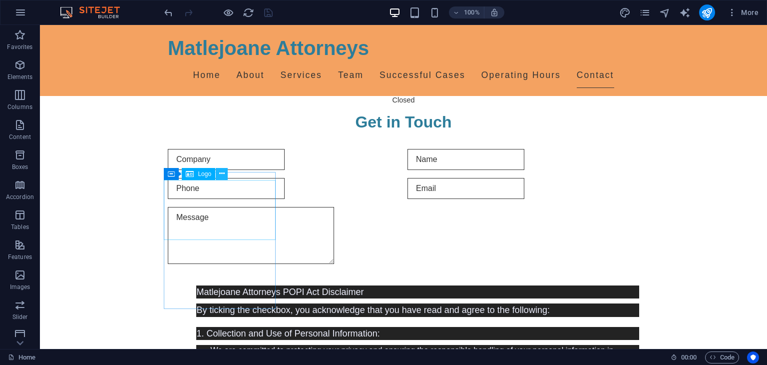
click at [222, 171] on icon at bounding box center [221, 173] width 5 height 10
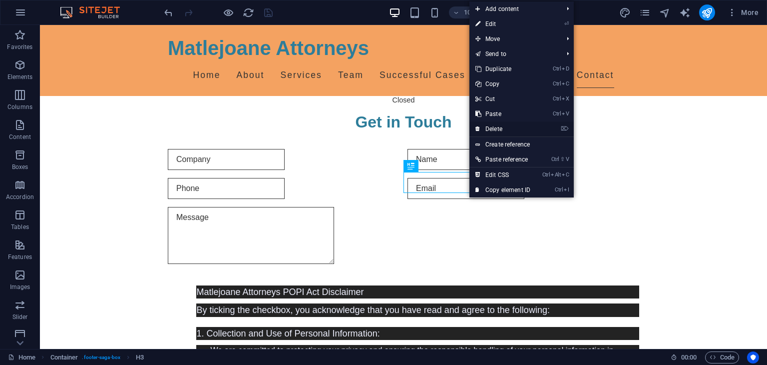
click at [499, 126] on link "⌦ Delete" at bounding box center [503, 128] width 67 height 15
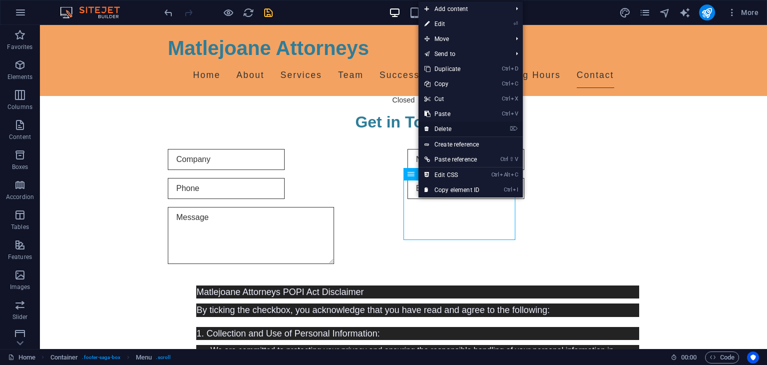
click at [458, 129] on link "⌦ Delete" at bounding box center [452, 128] width 67 height 15
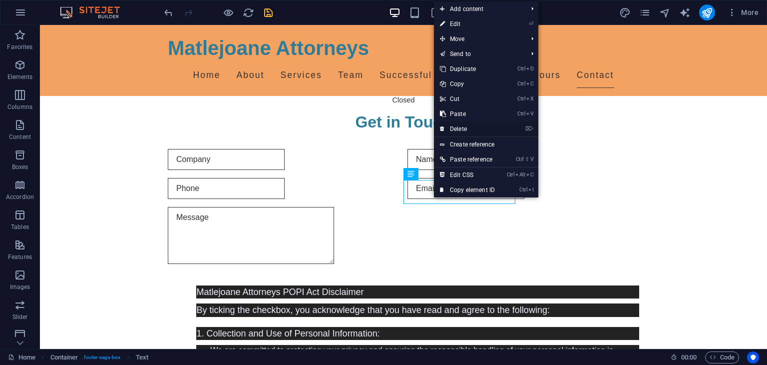
click at [470, 129] on link "⌦ Delete" at bounding box center [467, 128] width 67 height 15
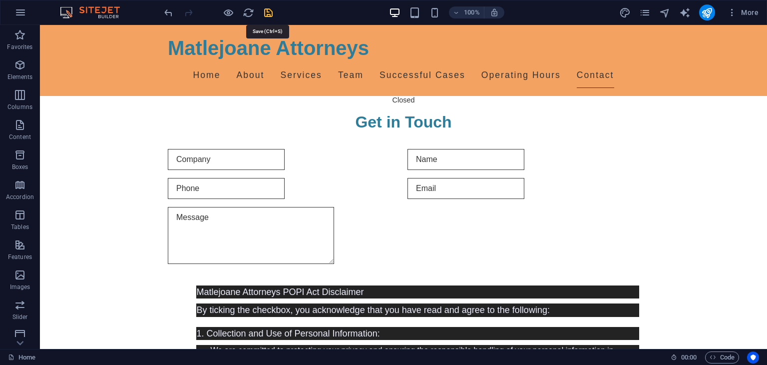
click at [268, 16] on icon "save" at bounding box center [268, 12] width 11 height 11
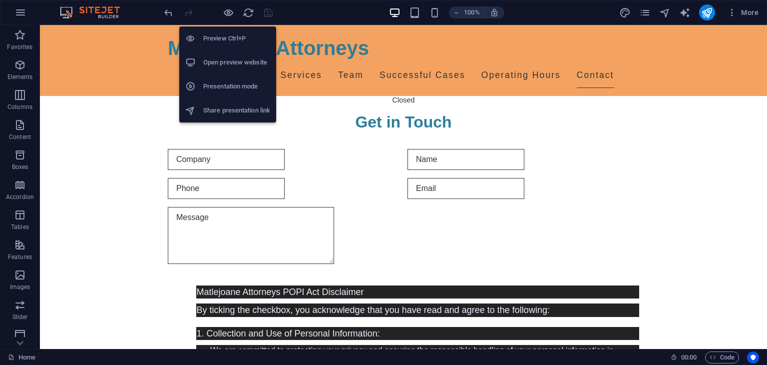
click at [239, 77] on li "Presentation mode" at bounding box center [227, 86] width 97 height 24
click at [231, 9] on icon "button" at bounding box center [228, 12] width 11 height 11
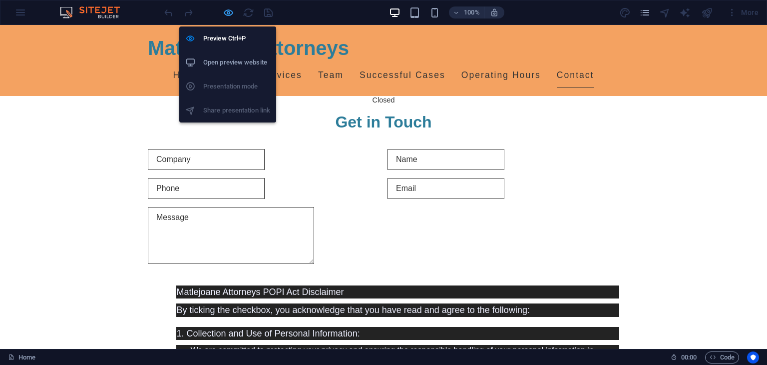
click at [227, 11] on icon "button" at bounding box center [228, 12] width 11 height 11
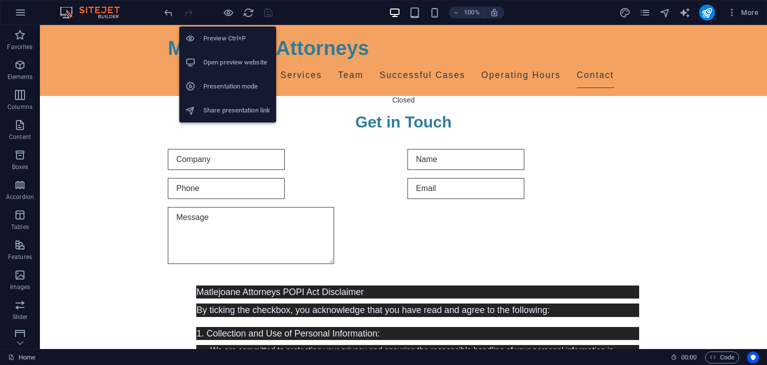
click at [226, 110] on h6 "Share presentation link" at bounding box center [236, 110] width 67 height 12
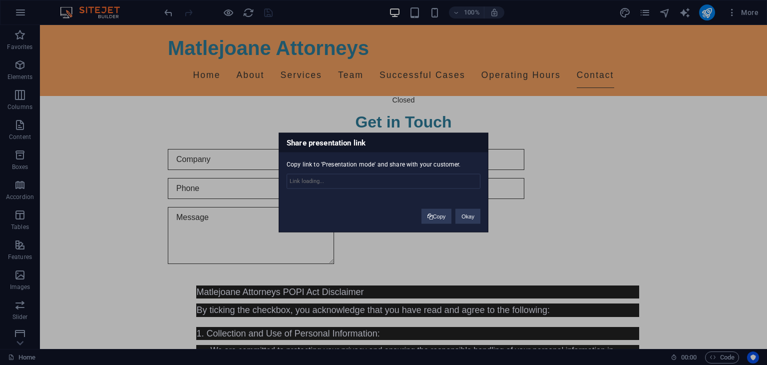
type input "[URL][DOMAIN_NAME]"
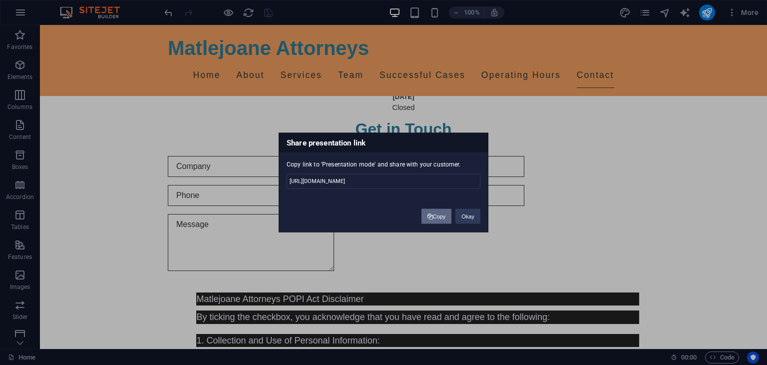
click at [441, 217] on button "Copy" at bounding box center [437, 216] width 30 height 15
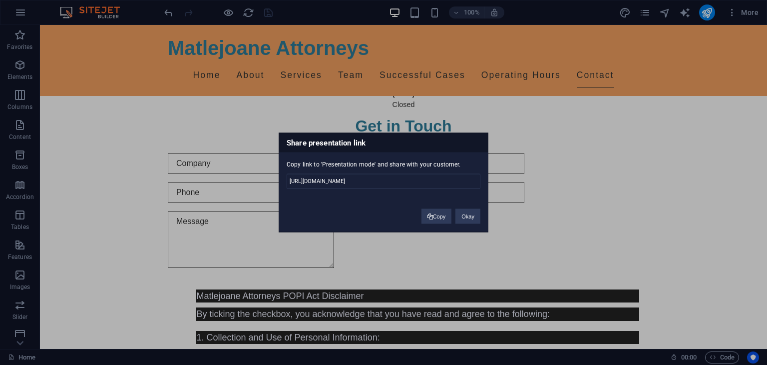
scroll to position [4855, 0]
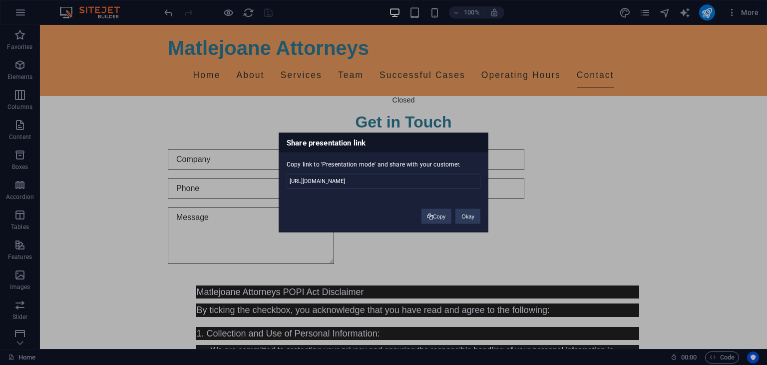
click at [190, 118] on div "Share presentation link Copy link to 'Presentation mode' and share with your cu…" at bounding box center [383, 182] width 767 height 365
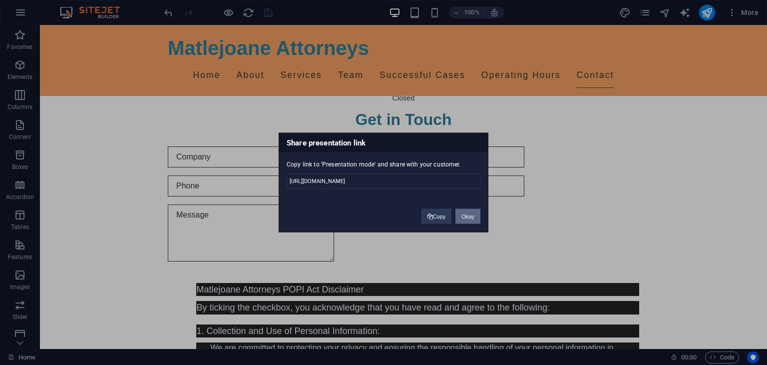
drag, startPoint x: 470, startPoint y: 217, endPoint x: 430, endPoint y: 193, distance: 46.4
click at [470, 217] on button "Okay" at bounding box center [468, 216] width 25 height 15
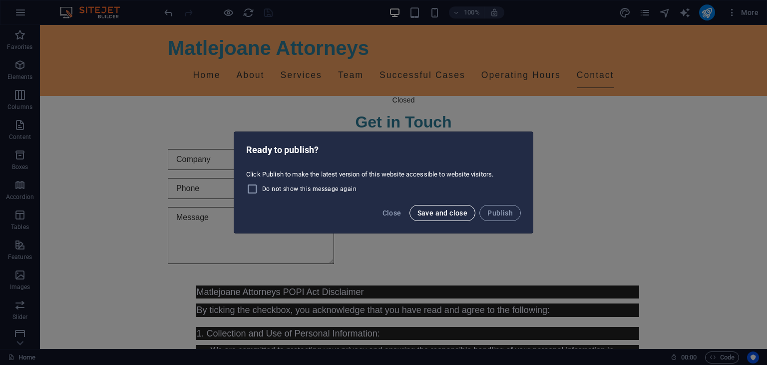
click at [454, 212] on span "Save and close" at bounding box center [443, 213] width 50 height 8
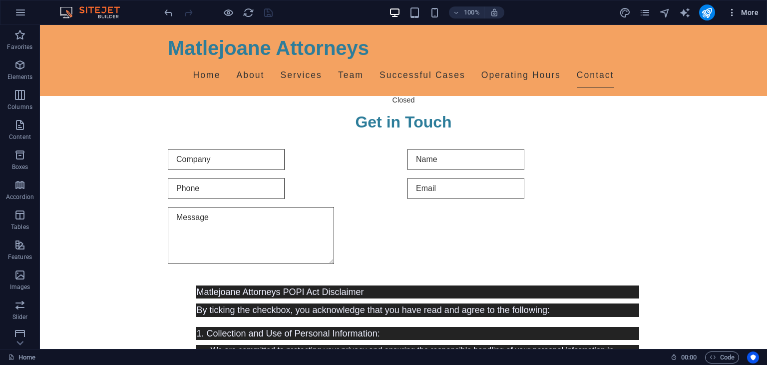
click at [753, 8] on span "More" at bounding box center [742, 12] width 31 height 10
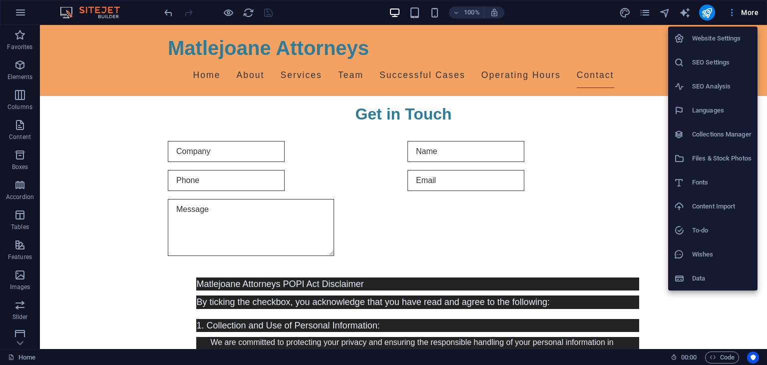
click at [753, 8] on div at bounding box center [383, 182] width 767 height 365
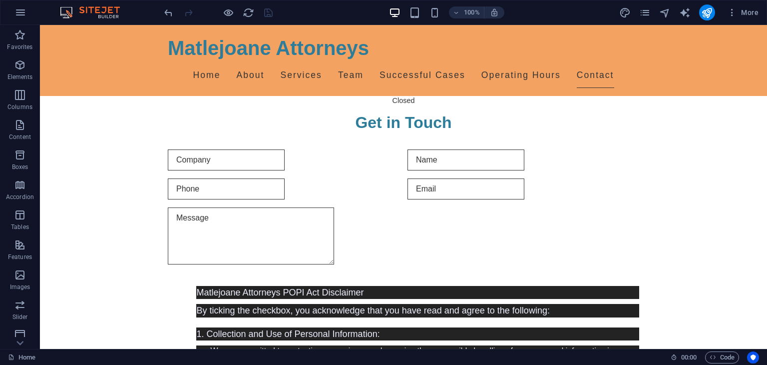
scroll to position [4891, 0]
click at [24, 13] on icon "button" at bounding box center [20, 12] width 12 height 12
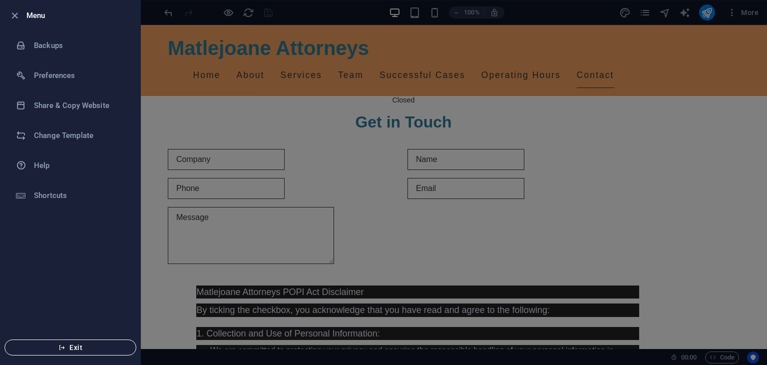
click at [78, 343] on span "Exit" at bounding box center [70, 347] width 115 height 8
